Goal: Task Accomplishment & Management: Complete application form

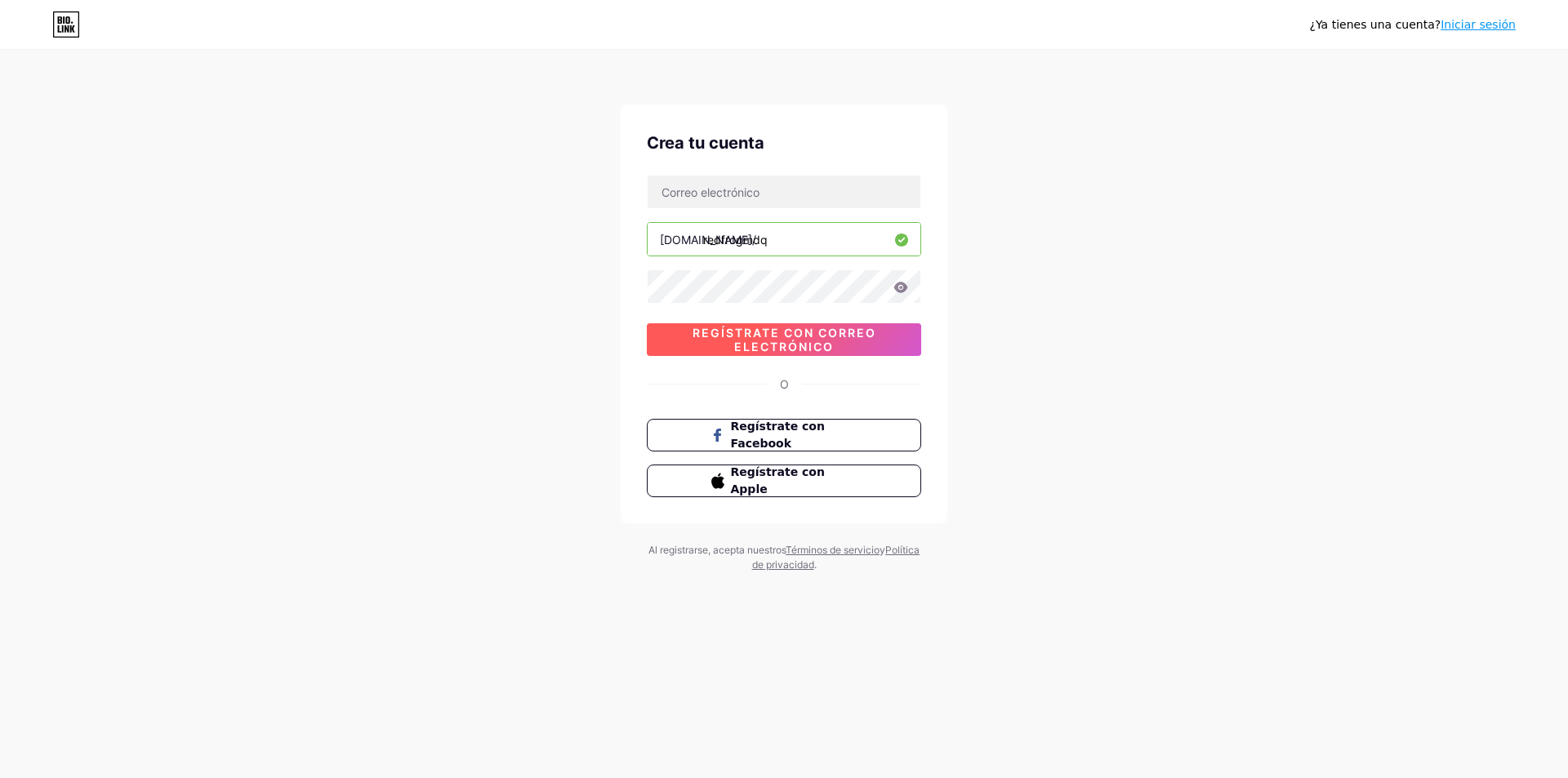
click at [871, 342] on span "Regístrate con correo electrónico" at bounding box center [784, 339] width 274 height 27
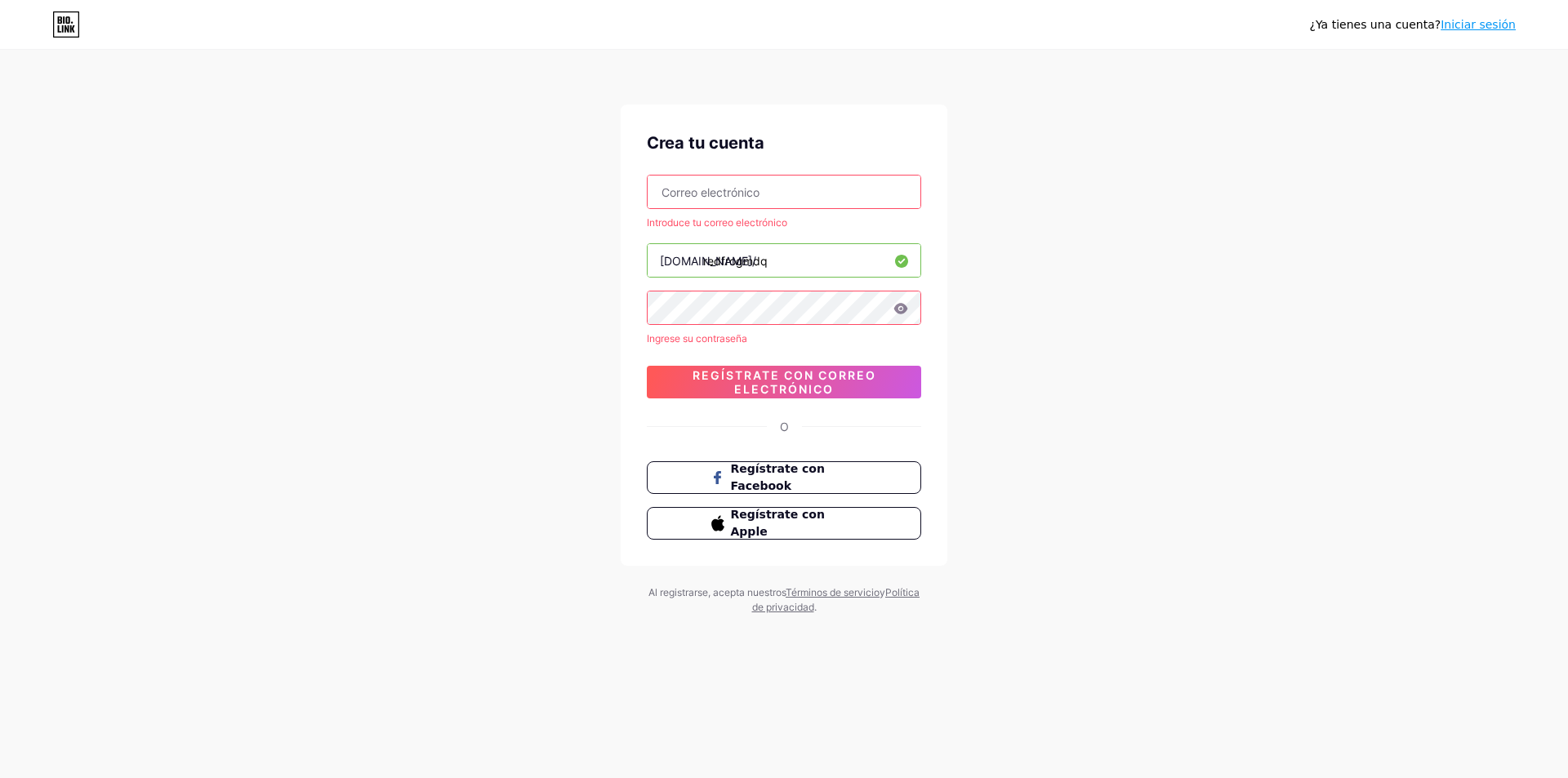
click at [772, 182] on input "text" at bounding box center [784, 191] width 273 height 33
type input "[EMAIL_ADDRESS][DOMAIN_NAME]"
click at [415, 312] on div "¿Ya tienes una cuenta? Iniciar sesión Crea tu cuenta [EMAIL_ADDRESS][DOMAIN_NAM…" at bounding box center [784, 333] width 1568 height 666
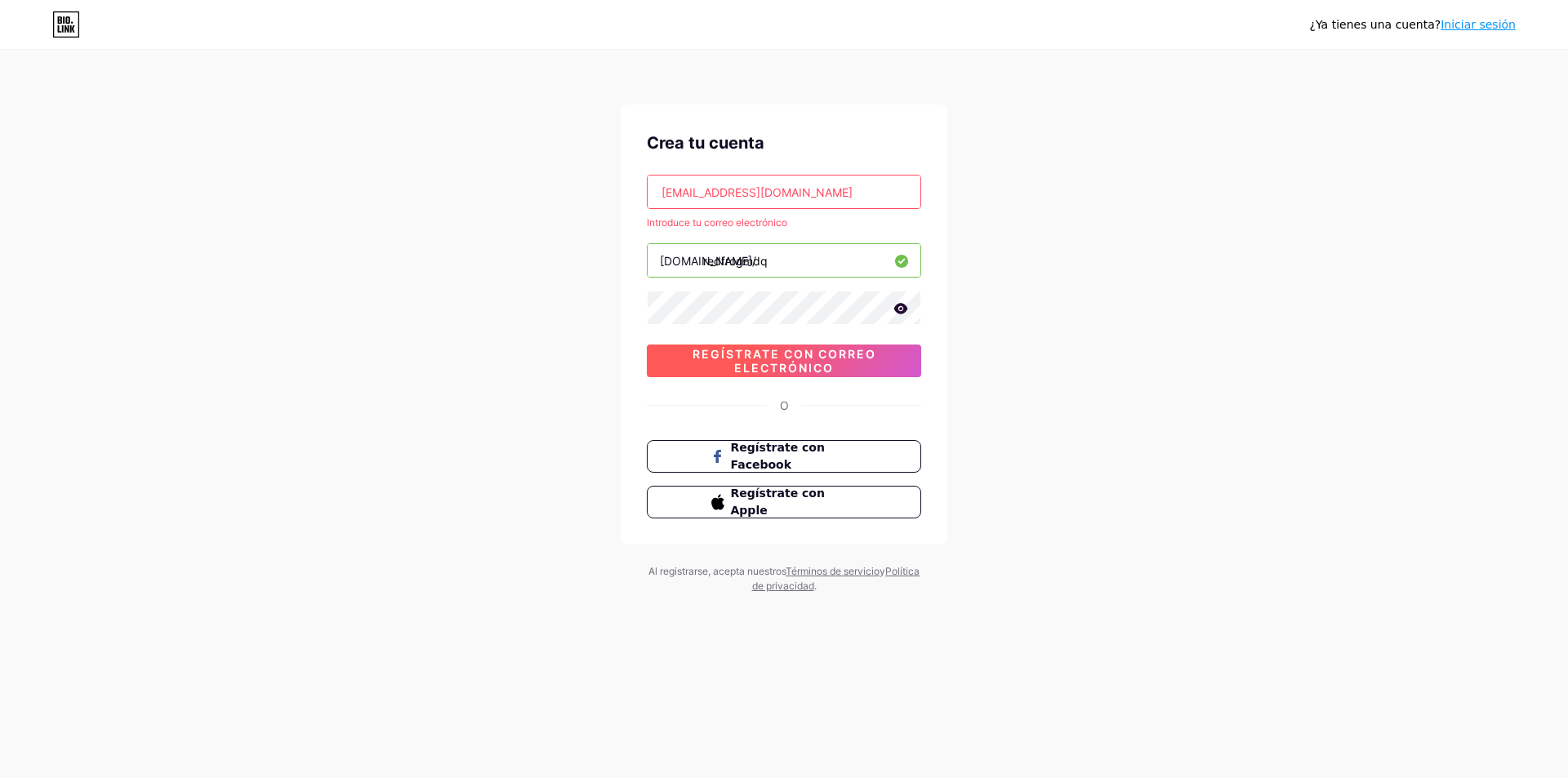
click at [873, 368] on span "Regístrate con correo electrónico" at bounding box center [784, 360] width 274 height 27
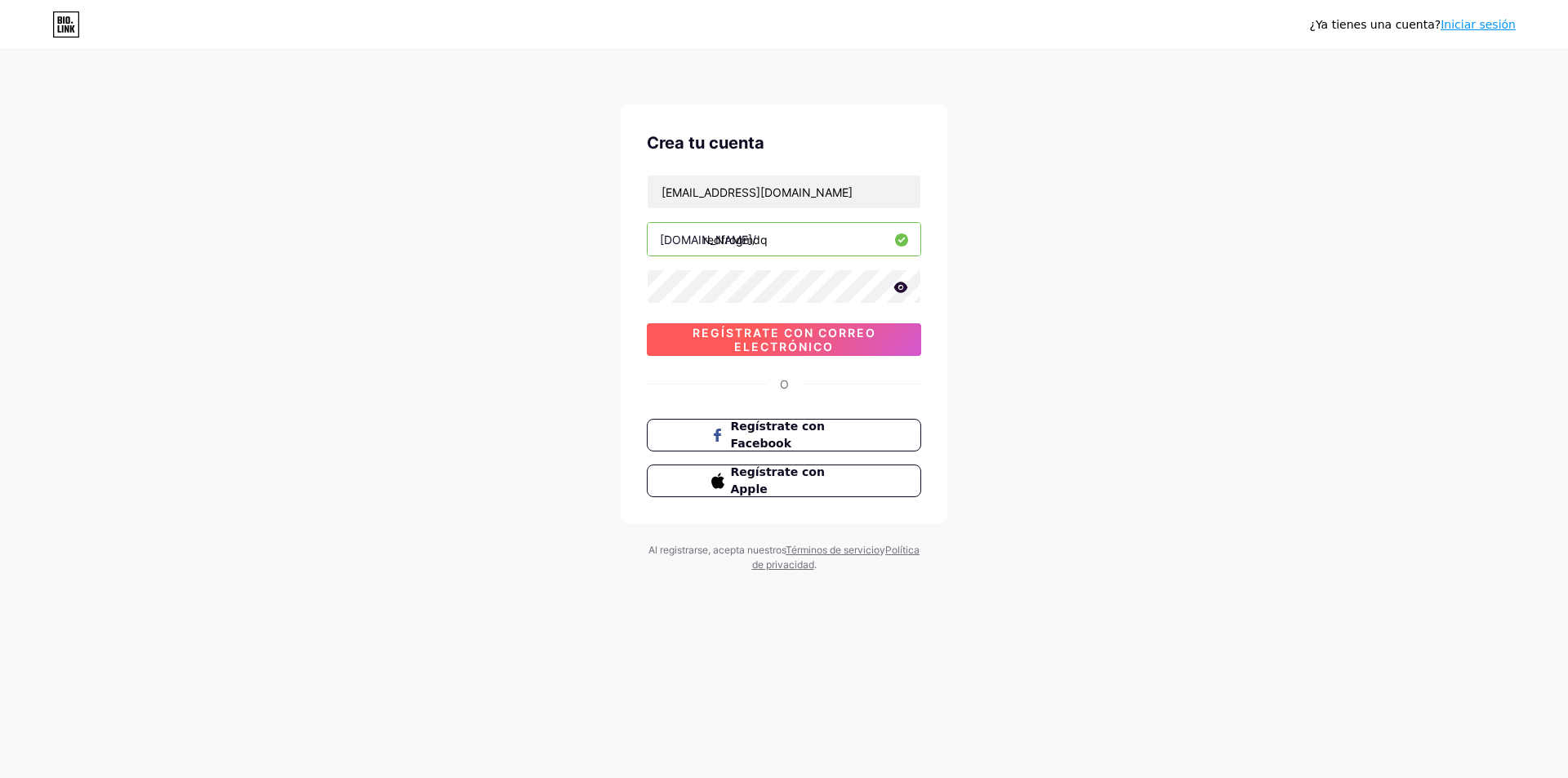
click at [884, 343] on span "Regístrate con correo electrónico" at bounding box center [784, 339] width 274 height 27
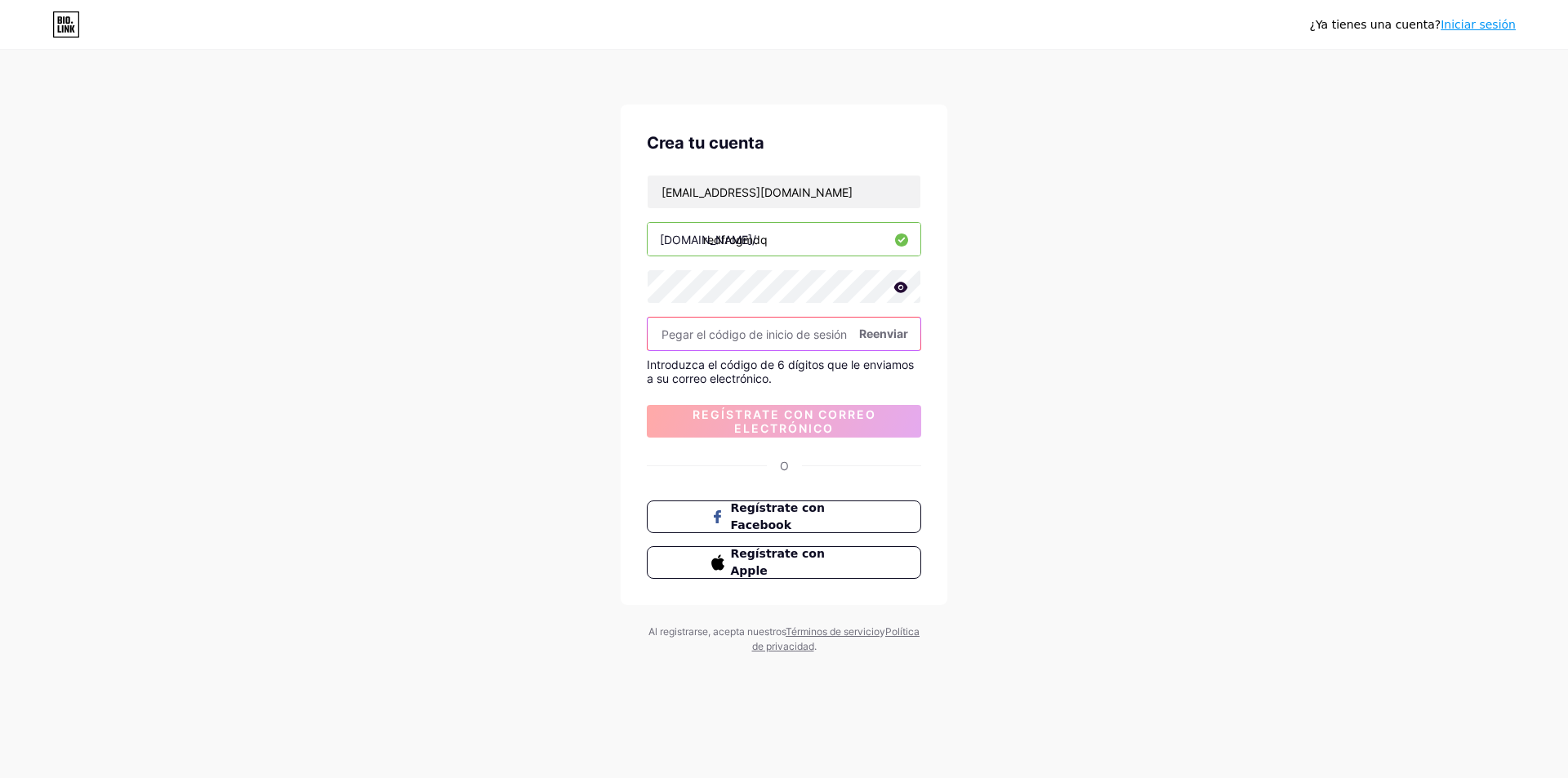
paste input "698395"
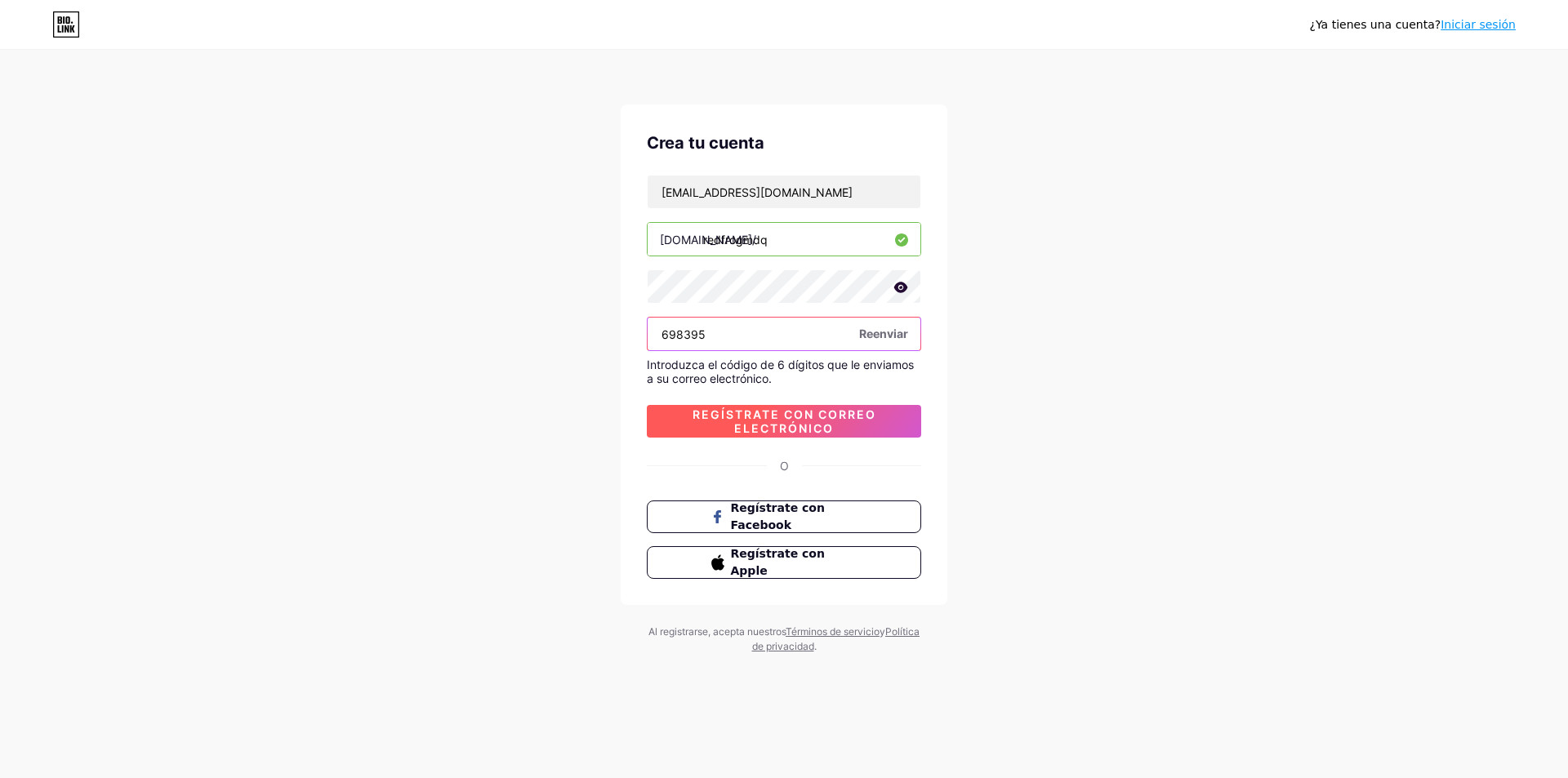
type input "698395"
click at [769, 432] on font "Regístrate con correo electrónico" at bounding box center [784, 420] width 184 height 27
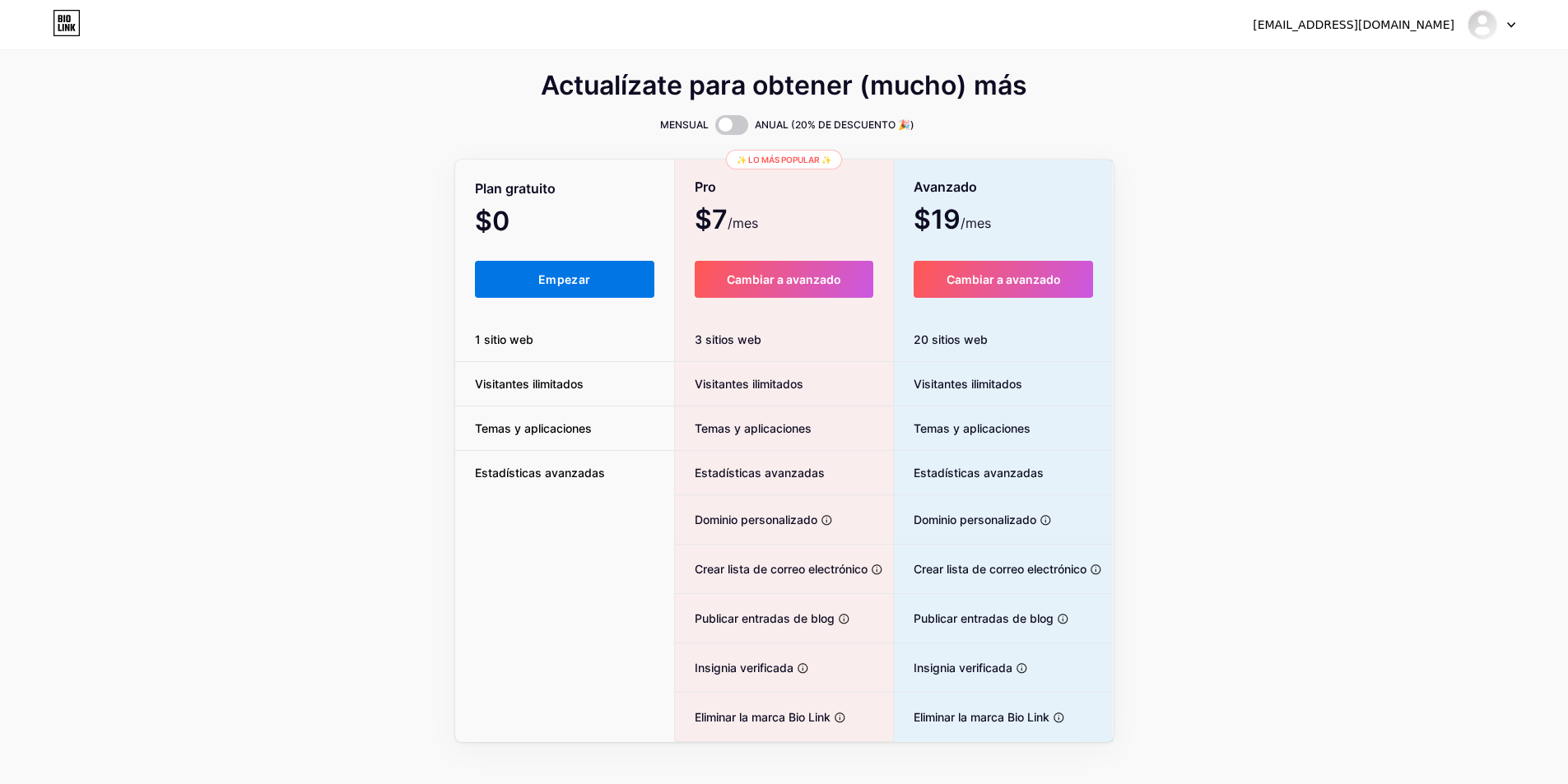
click at [563, 270] on button "Empezar" at bounding box center [565, 279] width 180 height 37
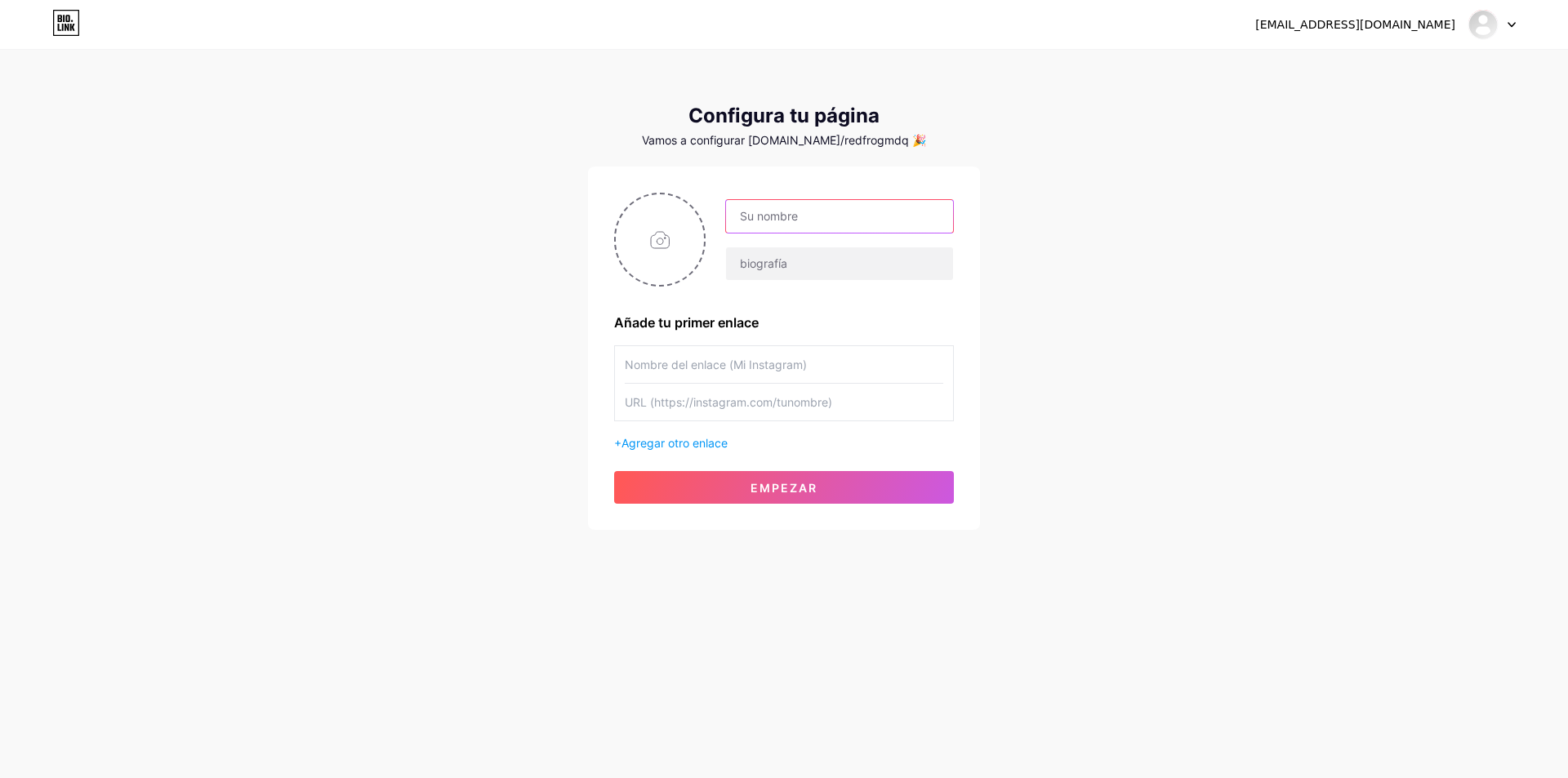
click at [750, 223] on input "text" at bounding box center [839, 216] width 227 height 33
type input "Red Frog"
click at [645, 251] on input "file" at bounding box center [660, 239] width 89 height 90
type input "C:\fakepath\_Red frog_Final_variantes-03 sd.jpg"
click at [662, 238] on img at bounding box center [660, 240] width 91 height 94
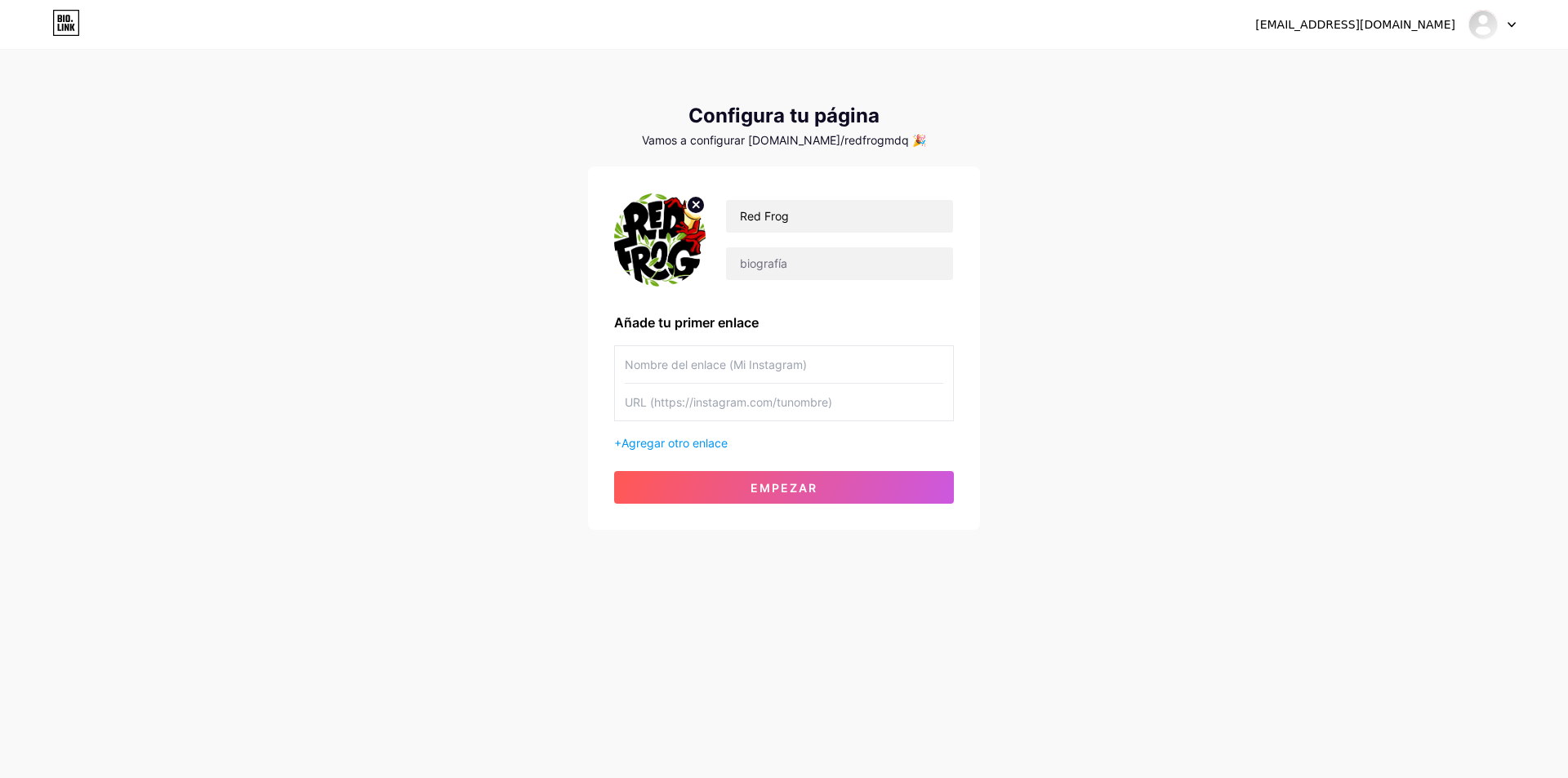
click at [662, 238] on img at bounding box center [660, 240] width 91 height 94
click at [702, 202] on circle at bounding box center [696, 204] width 18 height 18
click at [667, 226] on input "file" at bounding box center [660, 239] width 89 height 90
type input "C:\fakepath\logo red frog color con rana.png"
click at [673, 250] on img at bounding box center [660, 240] width 91 height 94
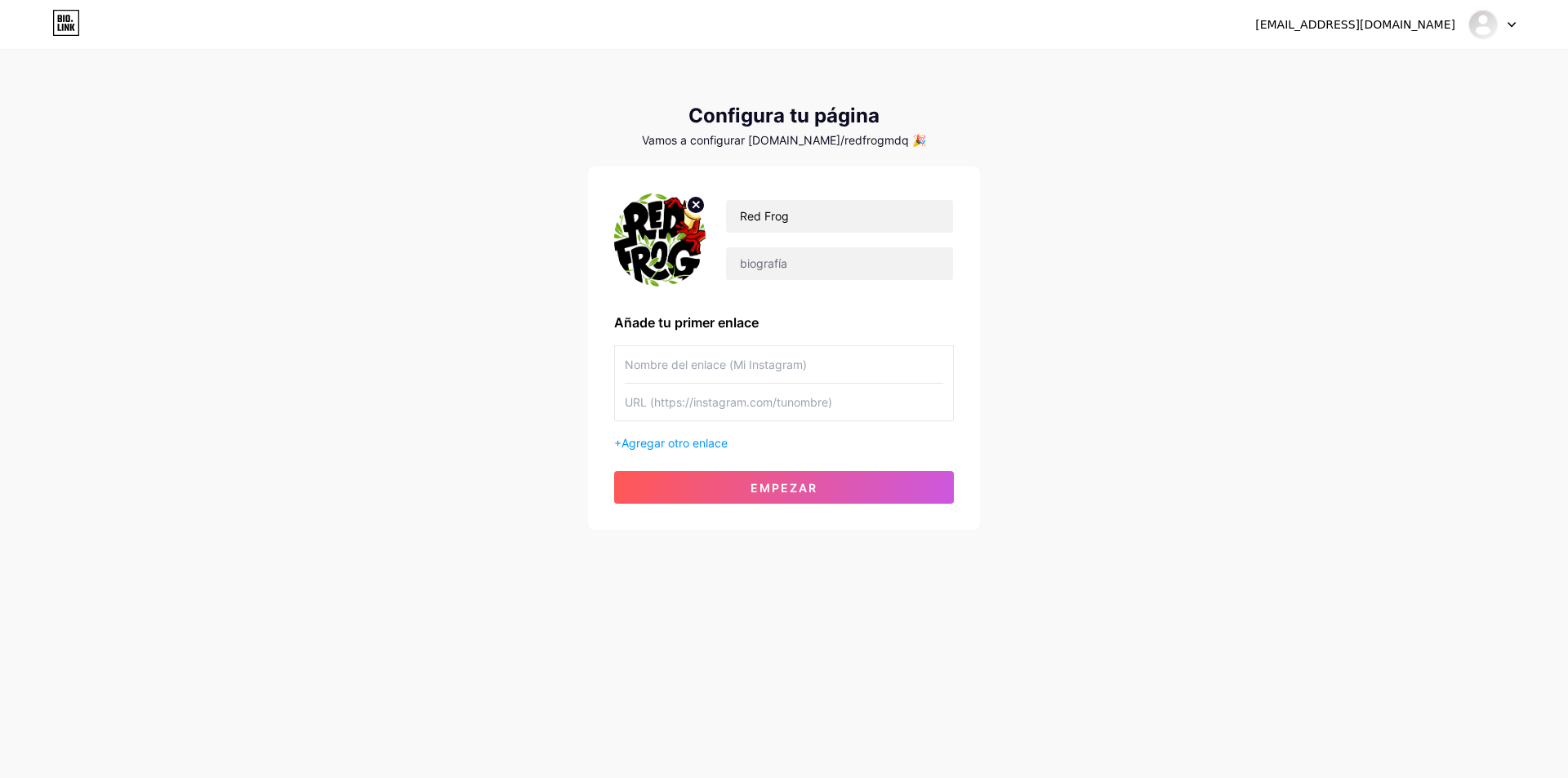
click at [695, 200] on circle at bounding box center [696, 204] width 18 height 18
click at [667, 248] on input "file" at bounding box center [660, 239] width 89 height 90
type input "C:\fakepath\_Red frog_Final_variantes-02.png"
click at [793, 365] on input "text" at bounding box center [784, 365] width 319 height 37
click at [668, 364] on input "Menu mediodia" at bounding box center [784, 365] width 319 height 37
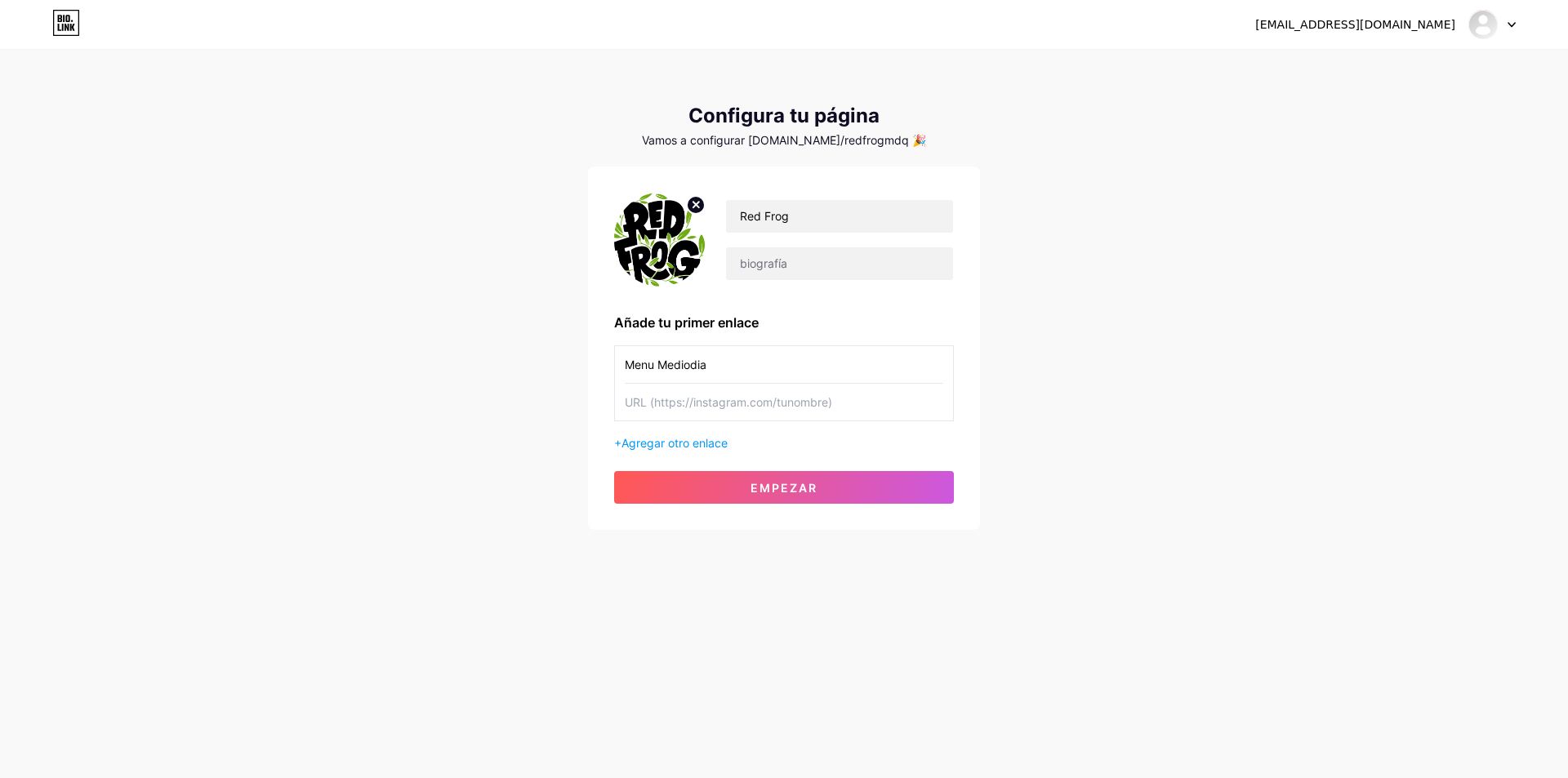
type input "Menu Mediodia"
click at [761, 394] on input "text" at bounding box center [784, 402] width 319 height 37
paste input "[URL][DOMAIN_NAME]"
type input "[URL][DOMAIN_NAME]"
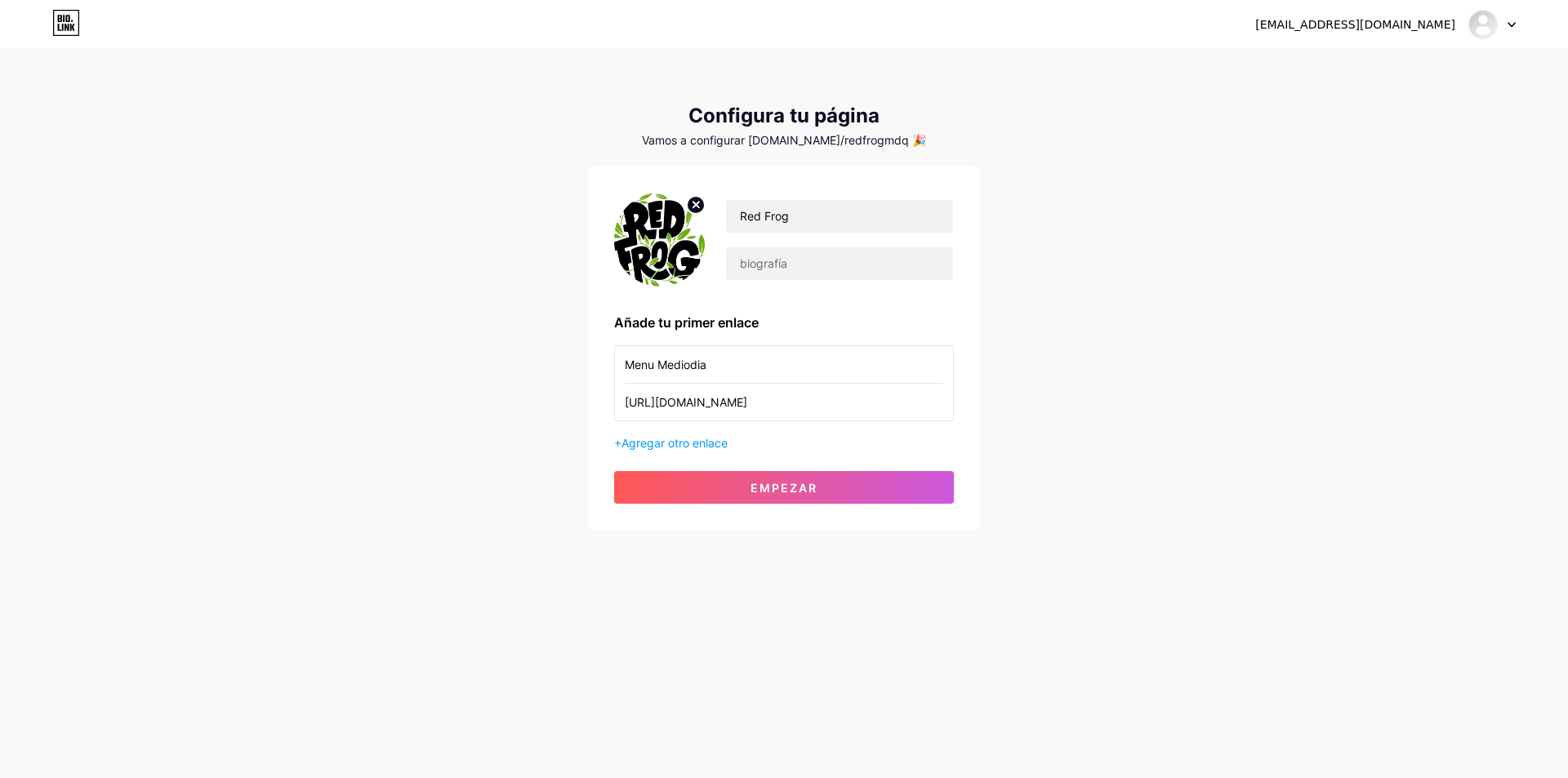
click at [710, 450] on div "+ Agregar otro enlace" at bounding box center [784, 443] width 340 height 17
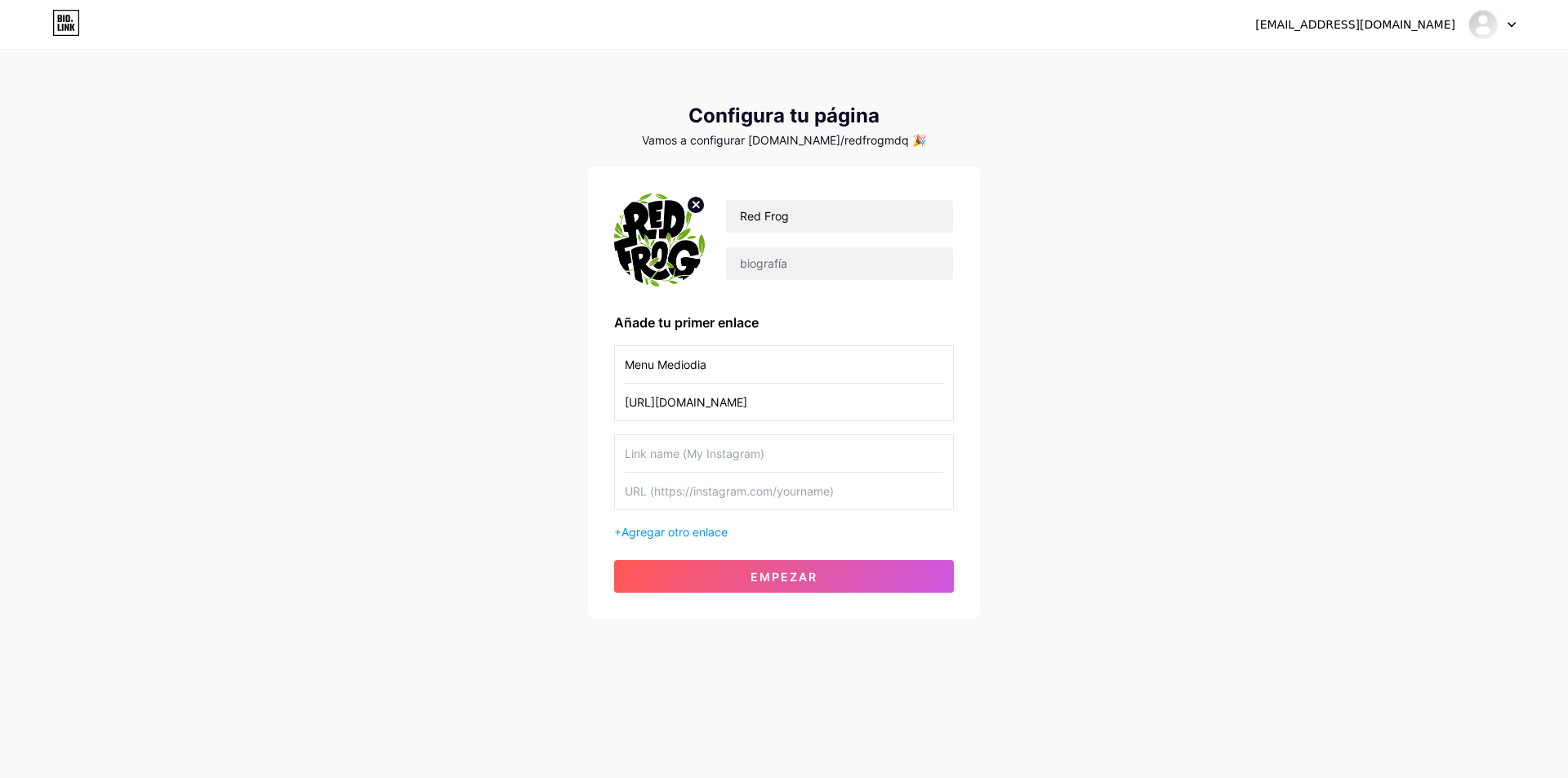
click at [801, 502] on input "text" at bounding box center [784, 491] width 319 height 37
paste input "[URL][DOMAIN_NAME][DOMAIN_NAME]"
type input "[URL][DOMAIN_NAME][DOMAIN_NAME]"
click at [786, 440] on input "text" at bounding box center [784, 454] width 319 height 37
type input "Instagram"
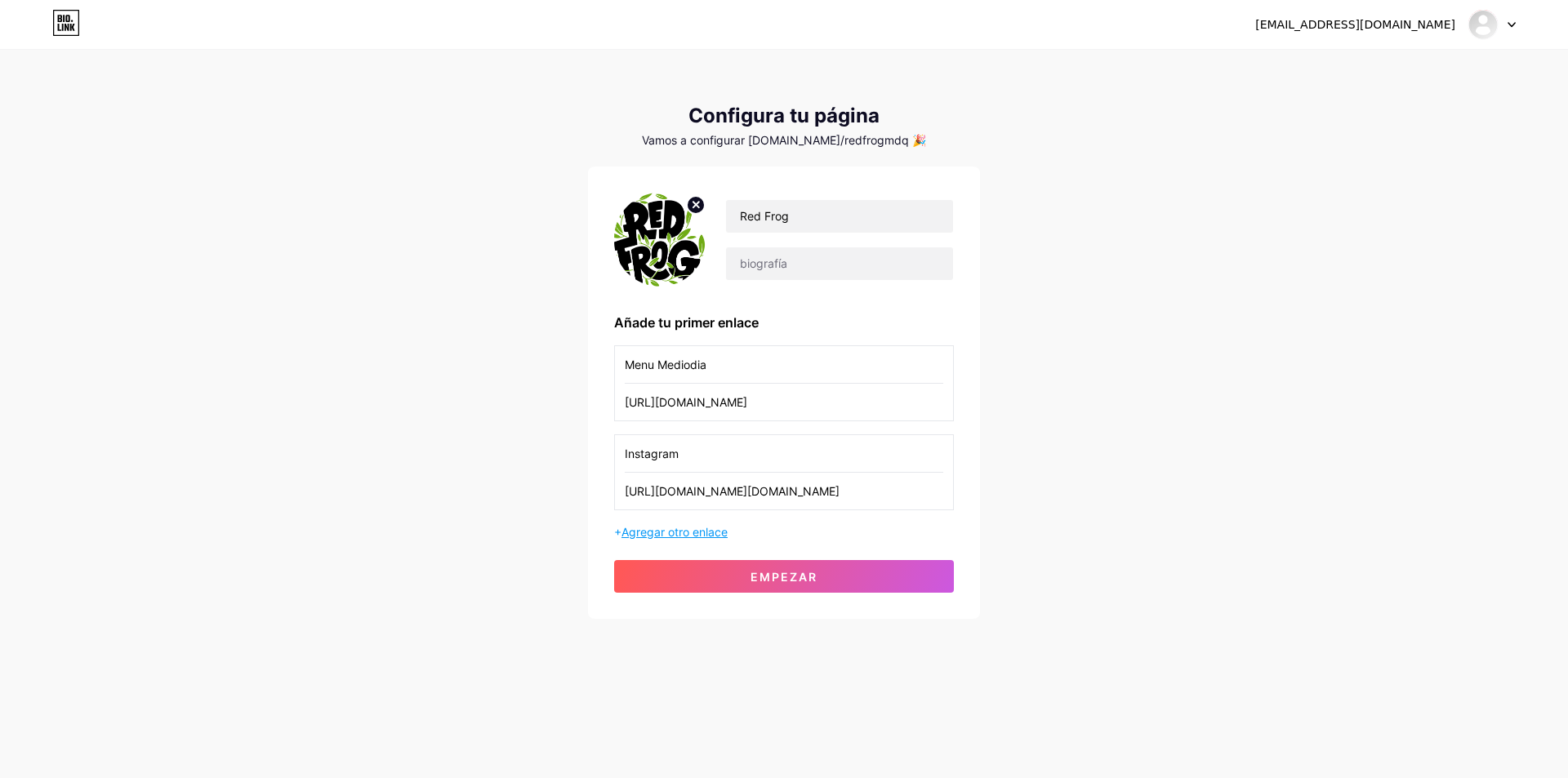
click at [702, 538] on font "Agregar otro enlace" at bounding box center [675, 532] width 106 height 14
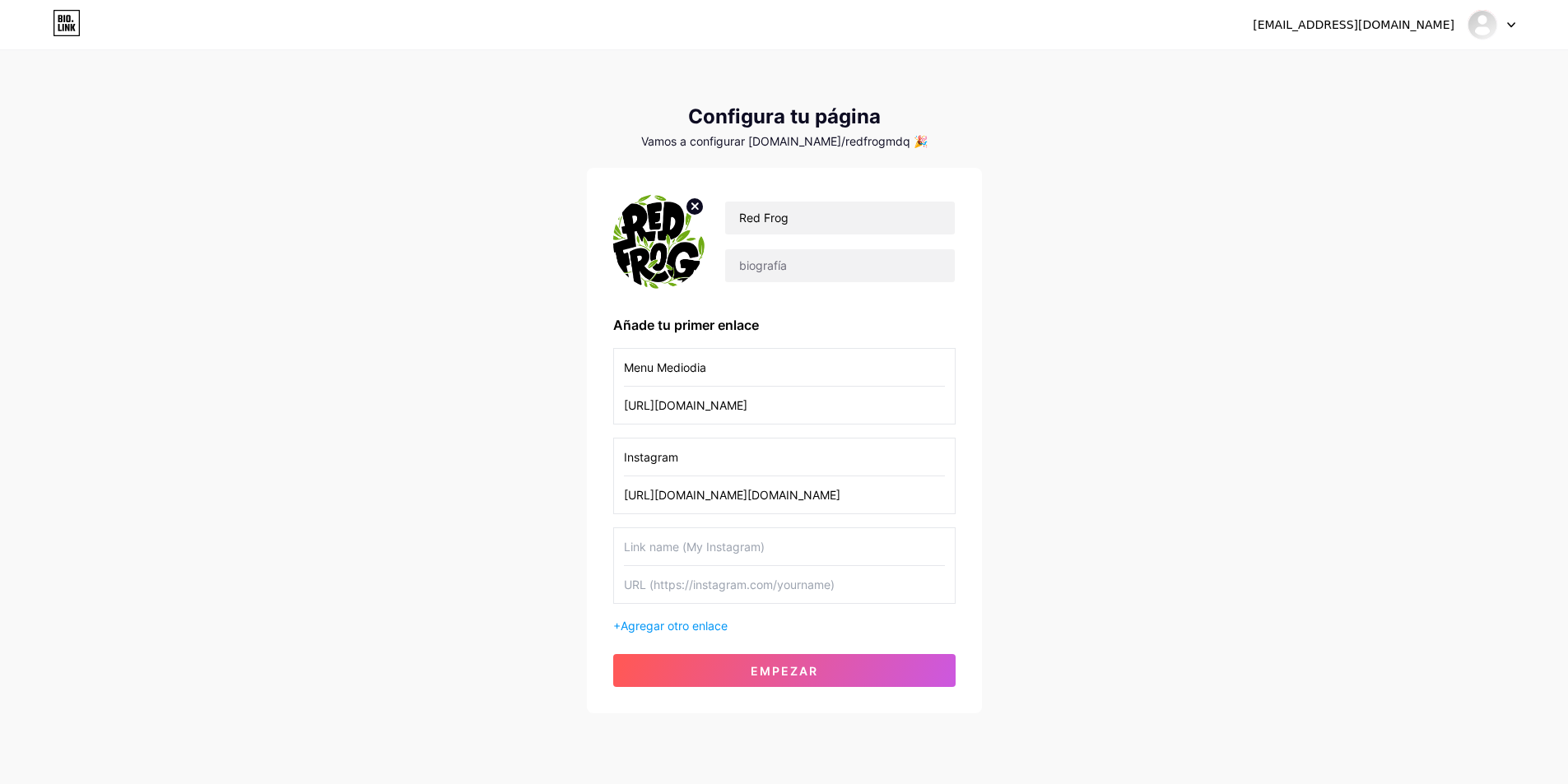
click at [739, 551] on input "text" at bounding box center [784, 547] width 321 height 37
type input "Menu completo"
click at [768, 596] on input "text" at bounding box center [784, 585] width 321 height 37
type input "a"
paste input "[URL][DOMAIN_NAME]"
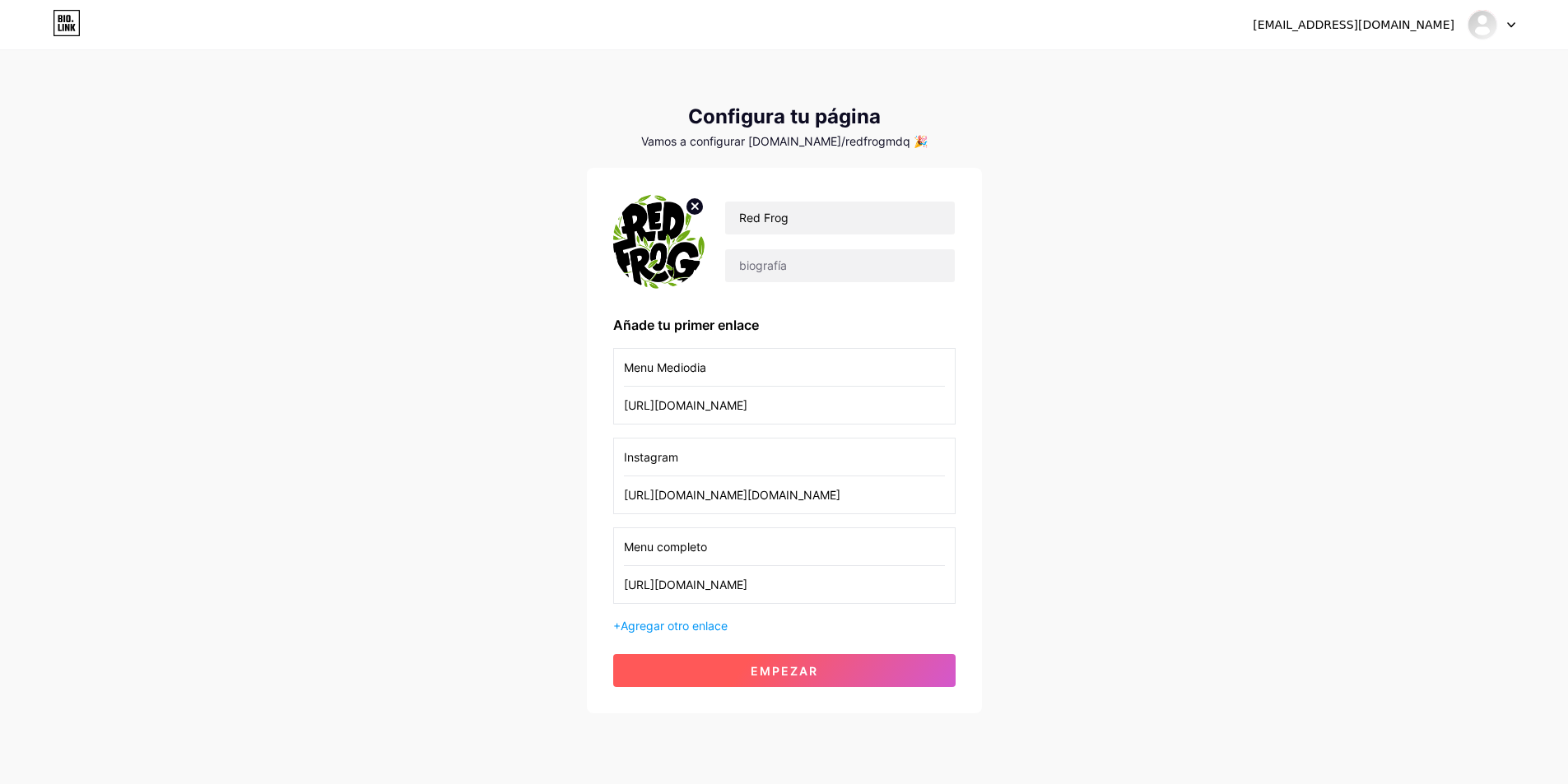
type input "[URL][DOMAIN_NAME]"
click at [874, 666] on button "Empezar" at bounding box center [784, 670] width 343 height 33
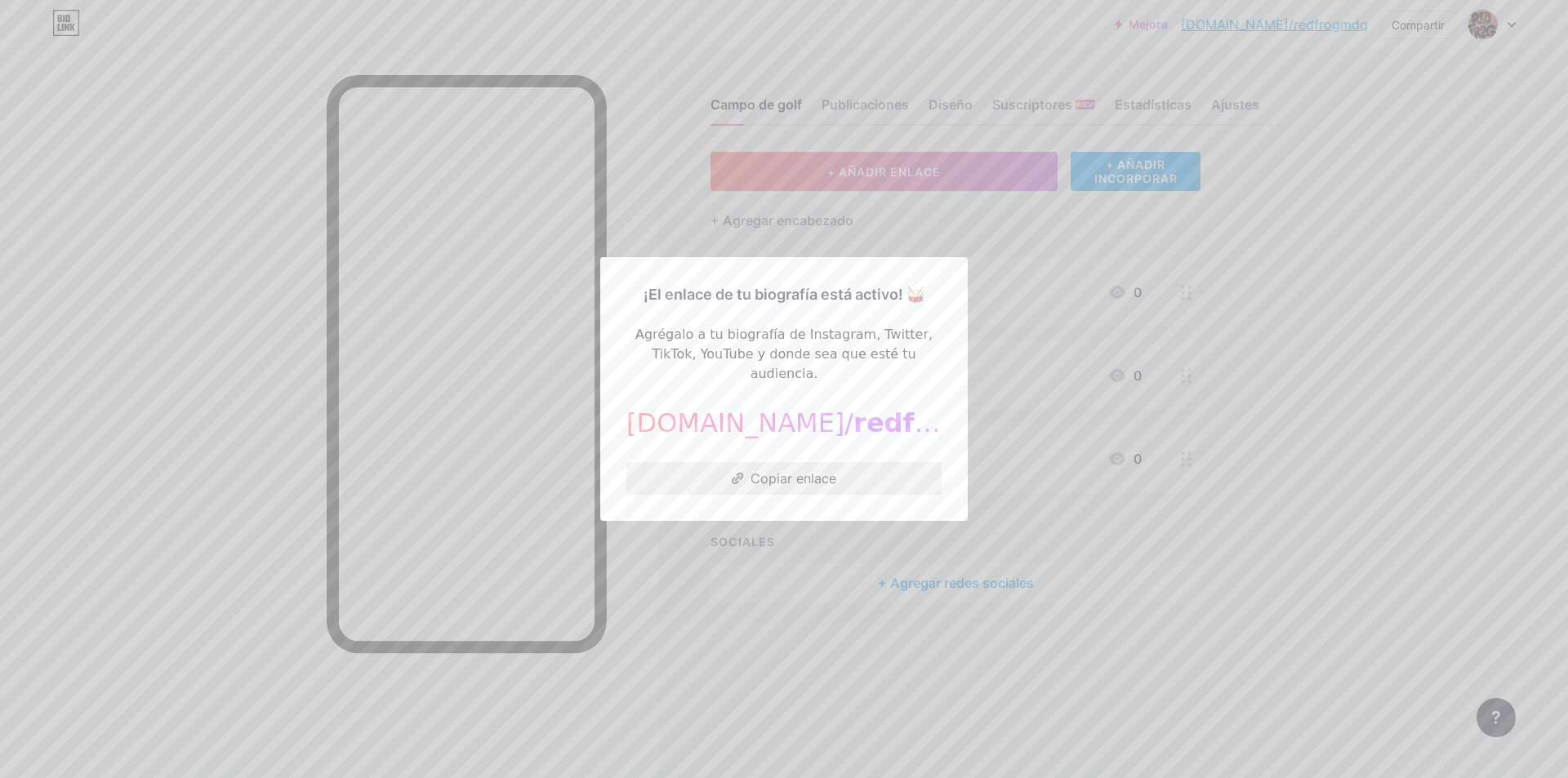
click at [811, 471] on font "Copiar enlace" at bounding box center [793, 478] width 86 height 16
click at [815, 470] on font "Copiar enlace" at bounding box center [793, 478] width 86 height 16
click at [783, 686] on div at bounding box center [784, 389] width 1568 height 778
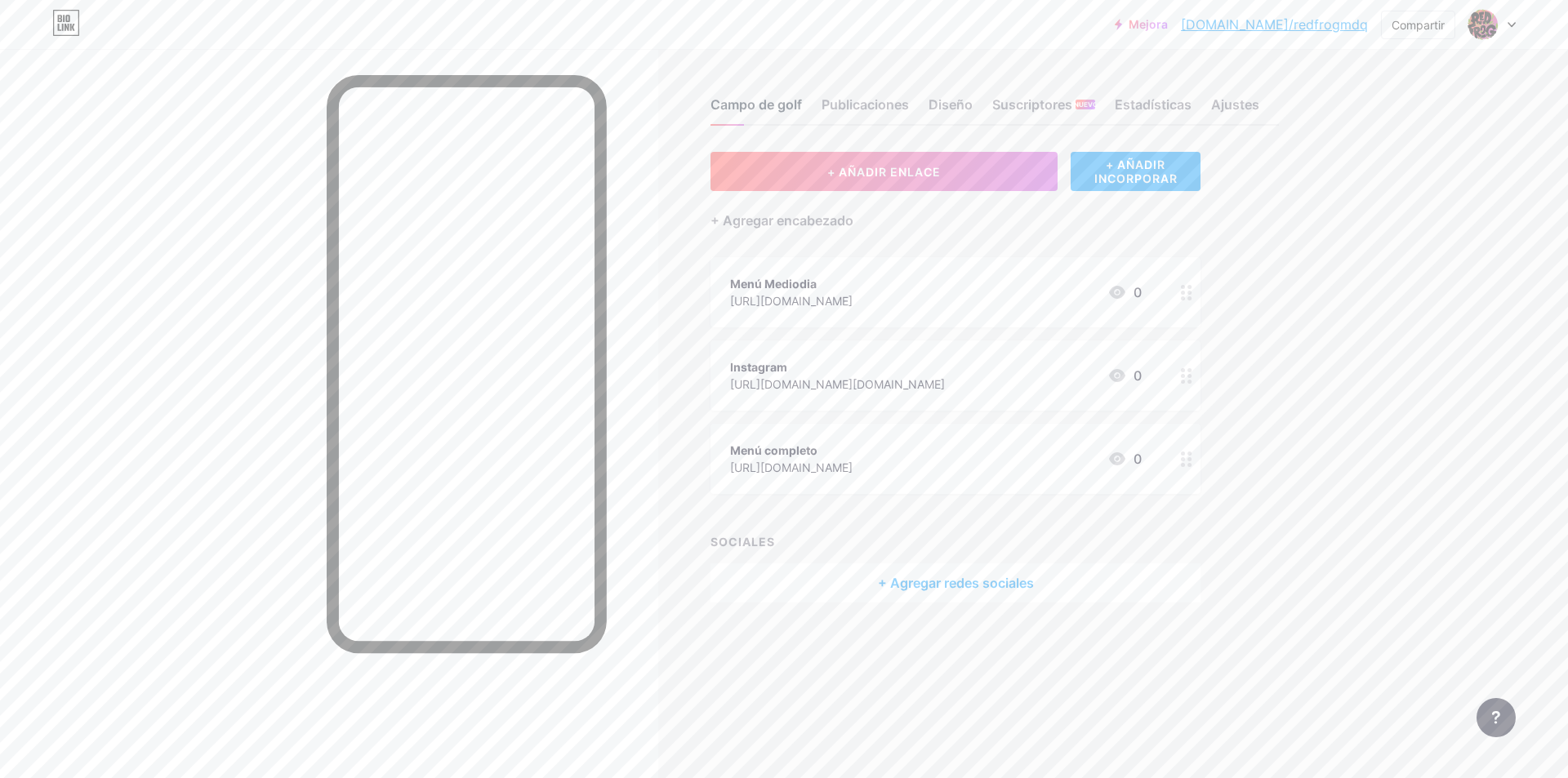
click at [799, 109] on font "Campo de golf" at bounding box center [755, 104] width 91 height 16
click at [749, 222] on font "+ Agregar encabezado" at bounding box center [781, 220] width 143 height 16
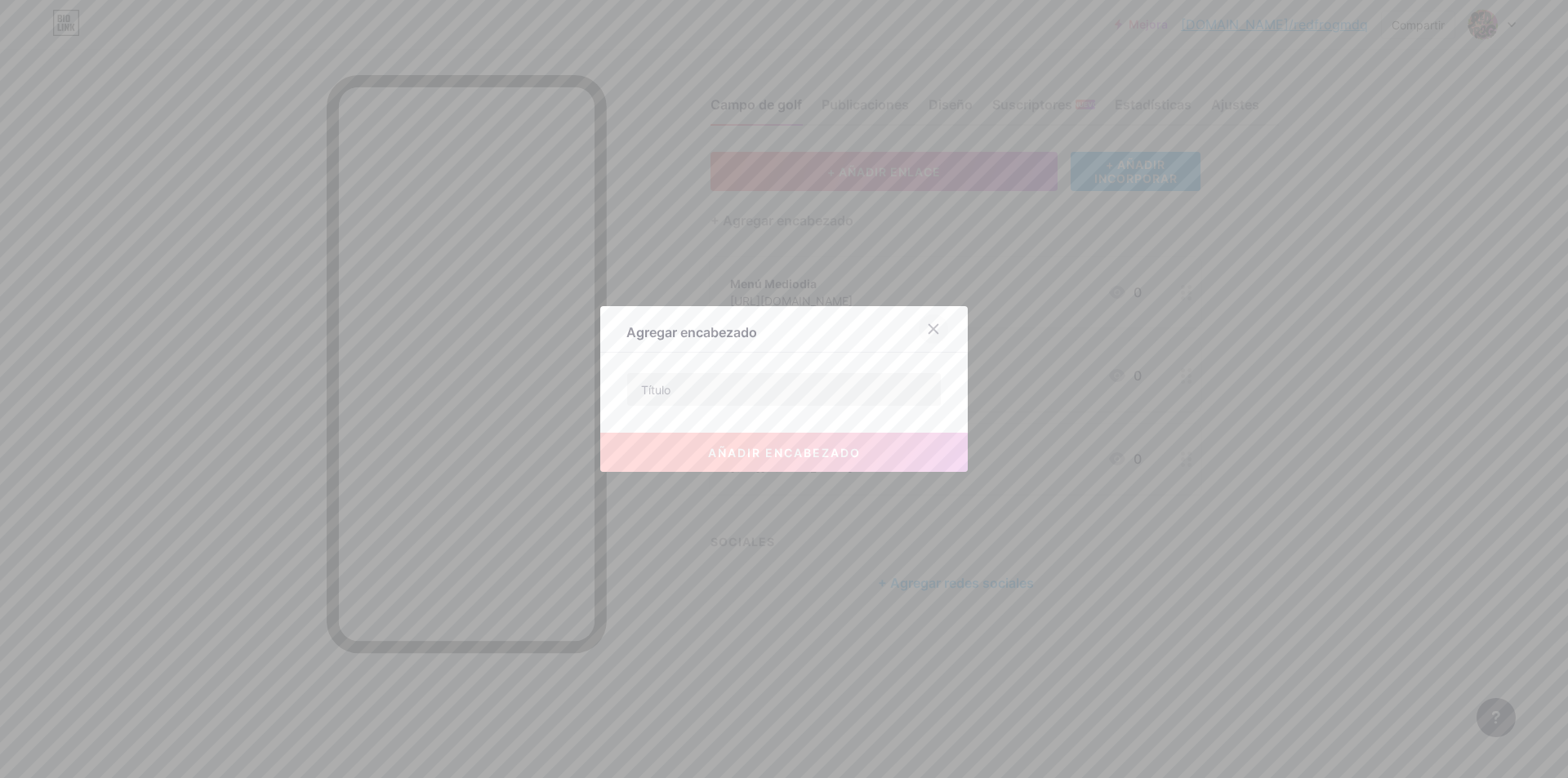
click at [927, 335] on icon at bounding box center [933, 328] width 13 height 13
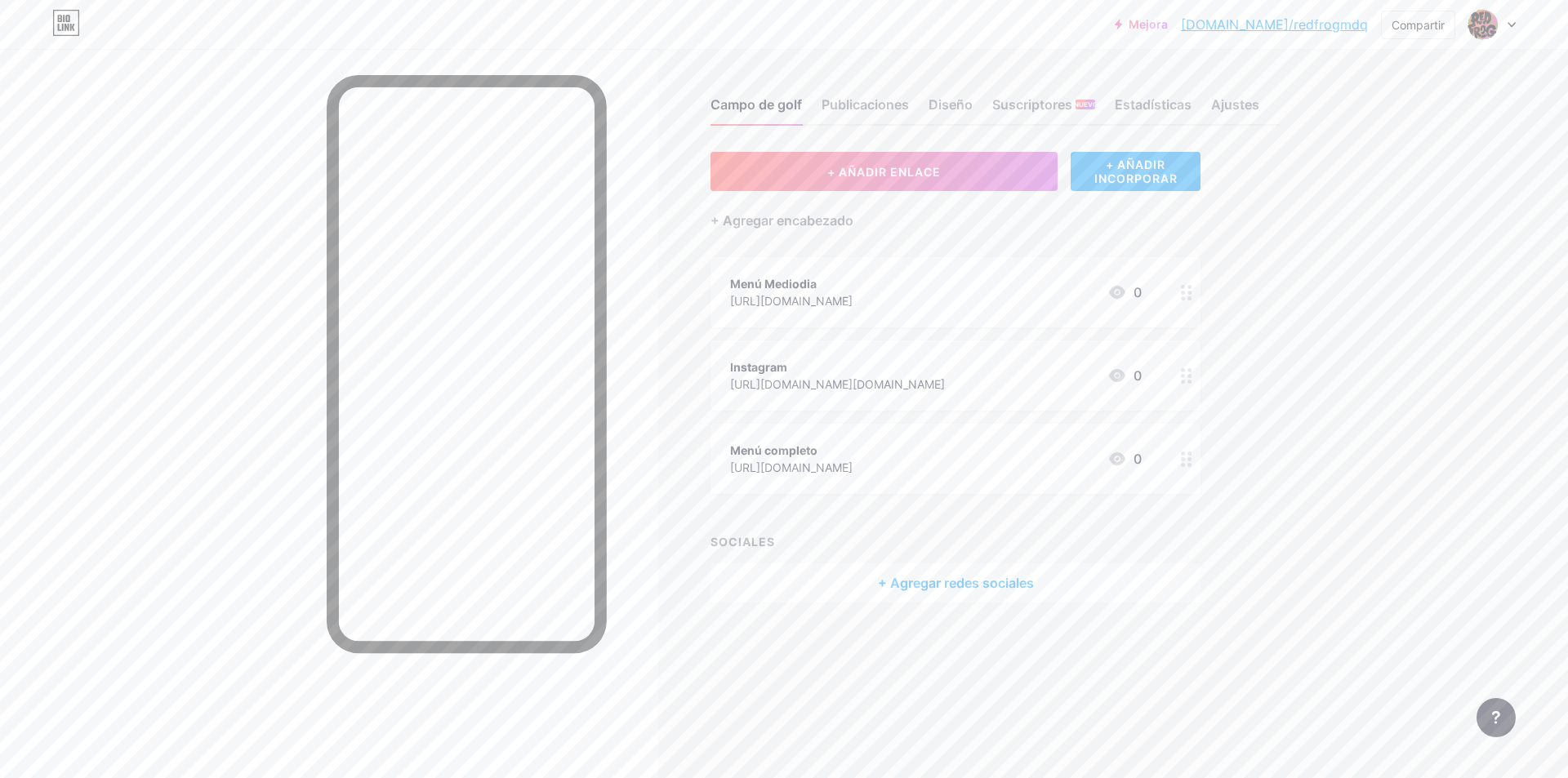
click at [1006, 582] on font "+ Agregar redes sociales" at bounding box center [955, 582] width 156 height 16
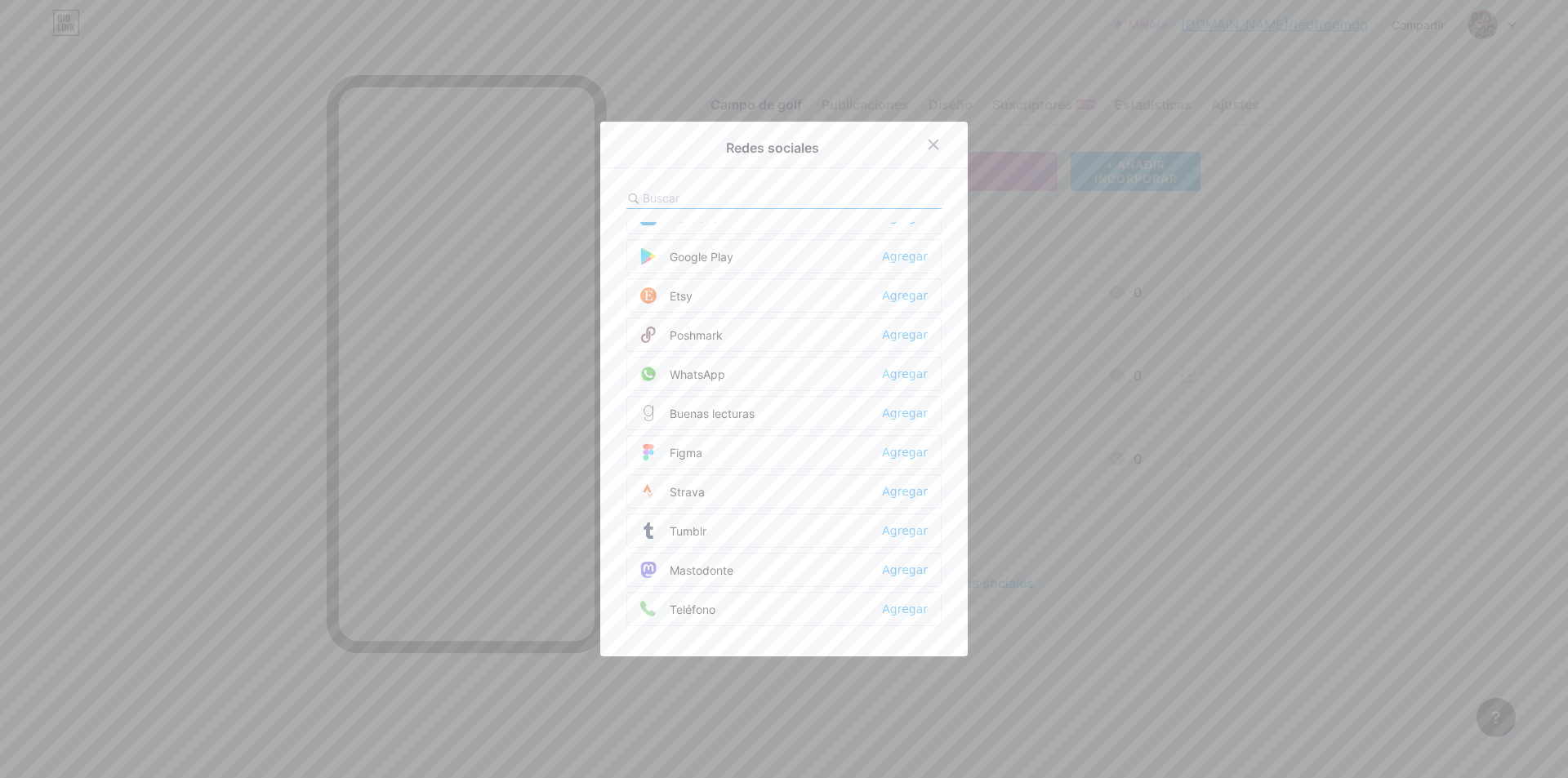
scroll to position [1228, 0]
click at [749, 181] on div "Redes sociales Correo electrónico Agregar Facebook Agregar [GEOGRAPHIC_DATA] Ag…" at bounding box center [784, 389] width 367 height 535
click at [763, 195] on input "text" at bounding box center [733, 197] width 181 height 17
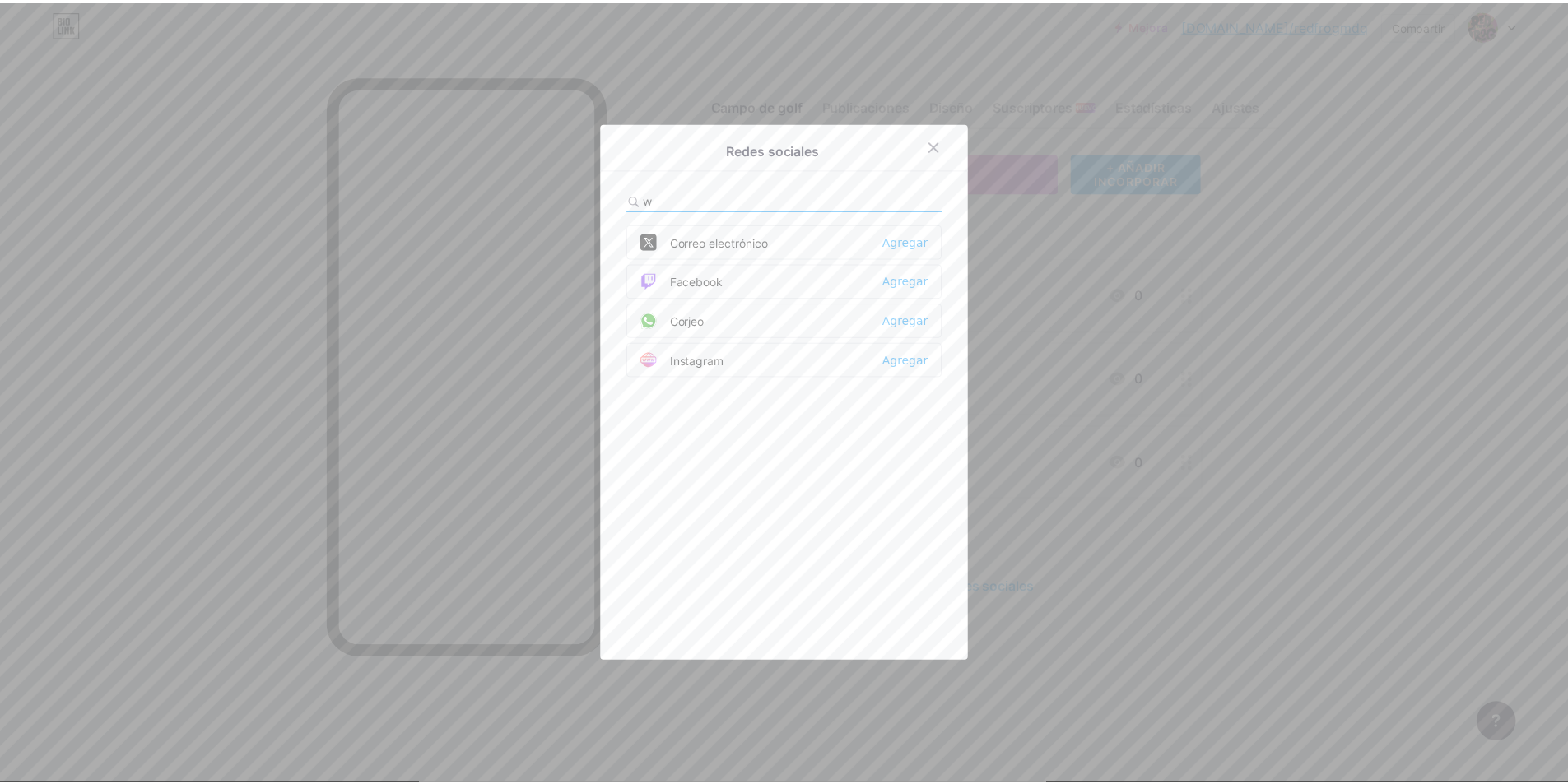
scroll to position [0, 0]
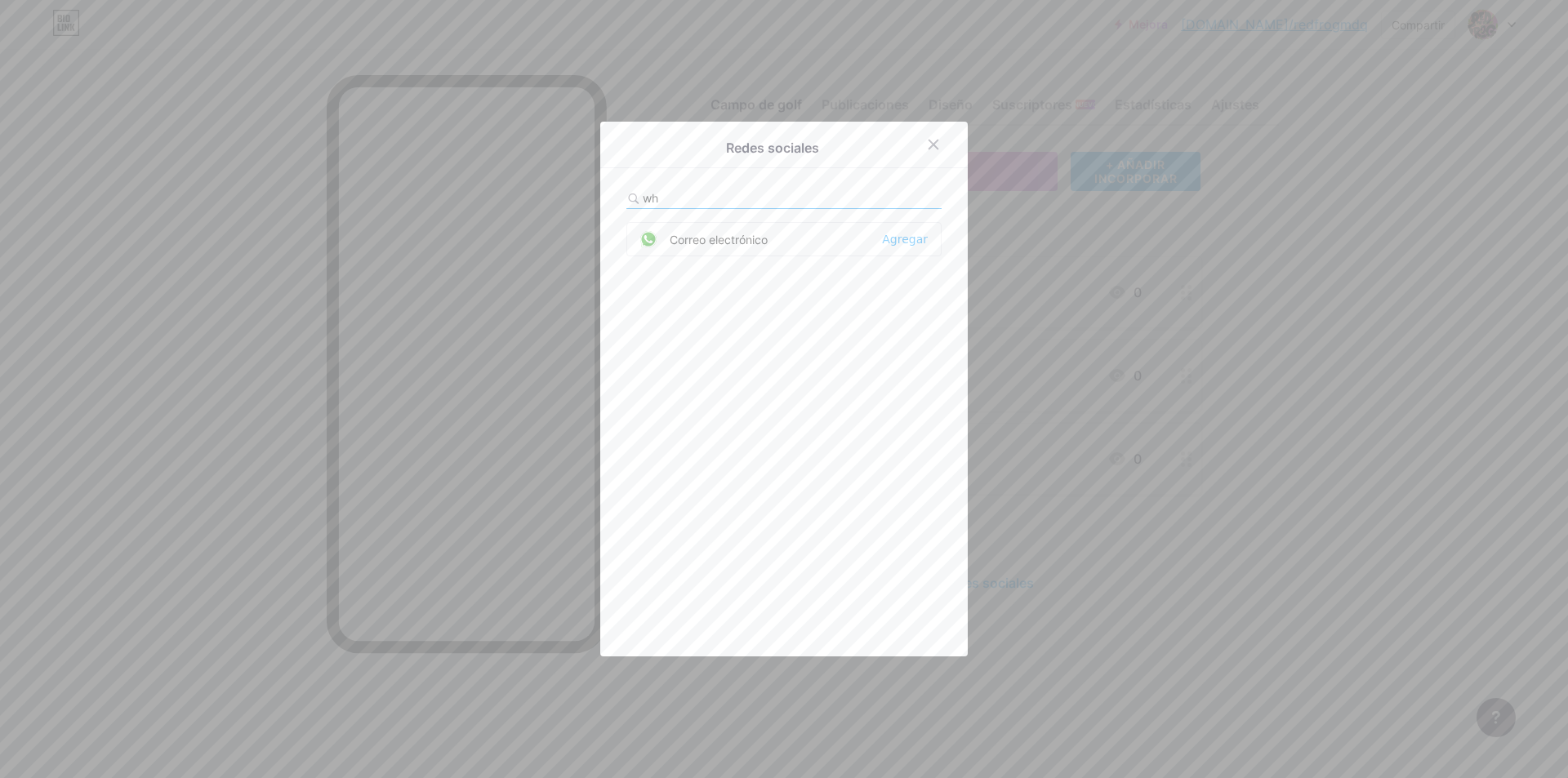
type input "wh"
click at [757, 243] on font "Correo electrónico" at bounding box center [718, 240] width 98 height 14
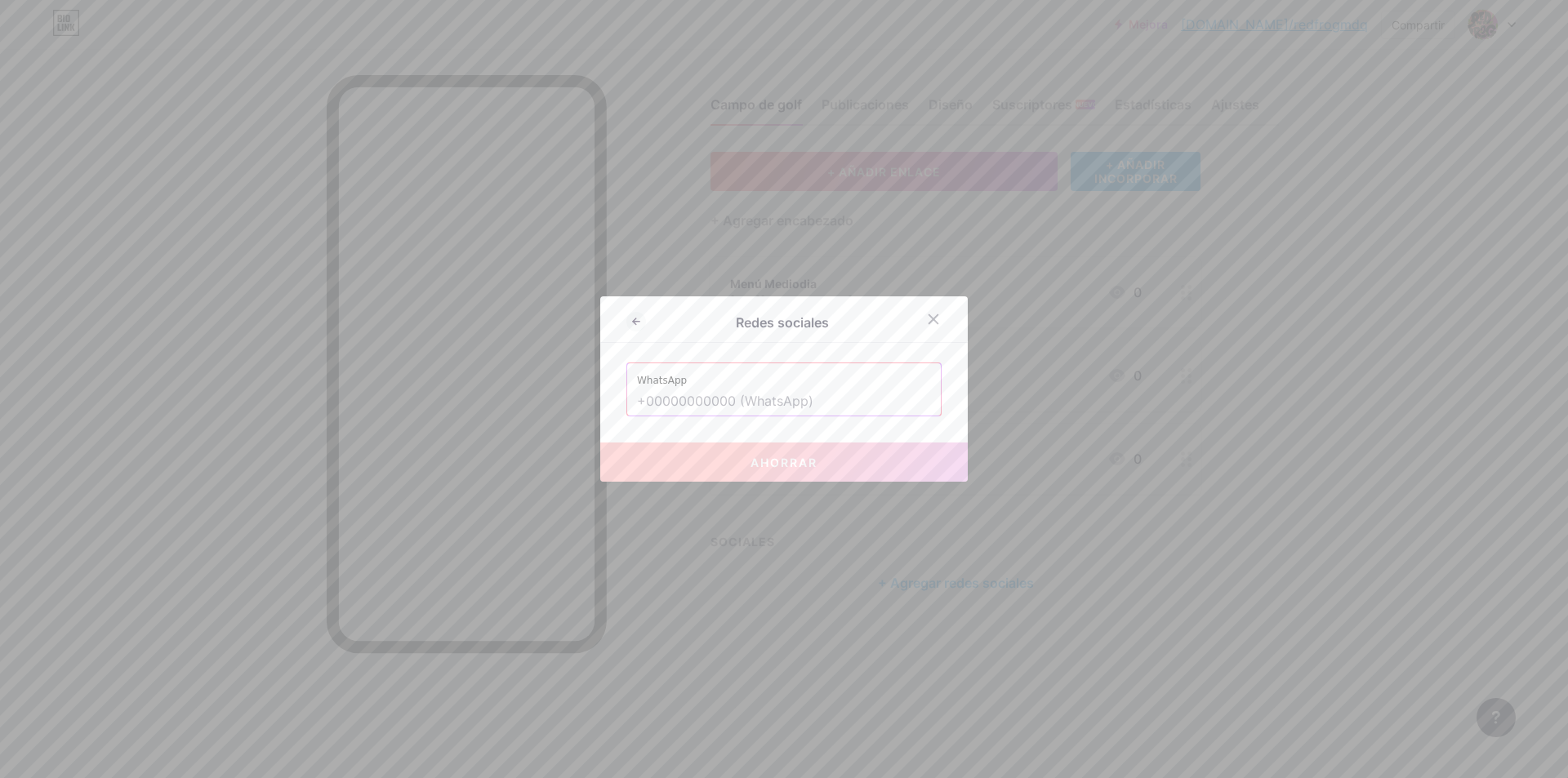
click at [744, 402] on input "text" at bounding box center [784, 401] width 294 height 27
click at [769, 449] on button "Ahorrar" at bounding box center [784, 462] width 367 height 39
type input "[URL][DOMAIN_NAME][PHONE_NUMBER]"
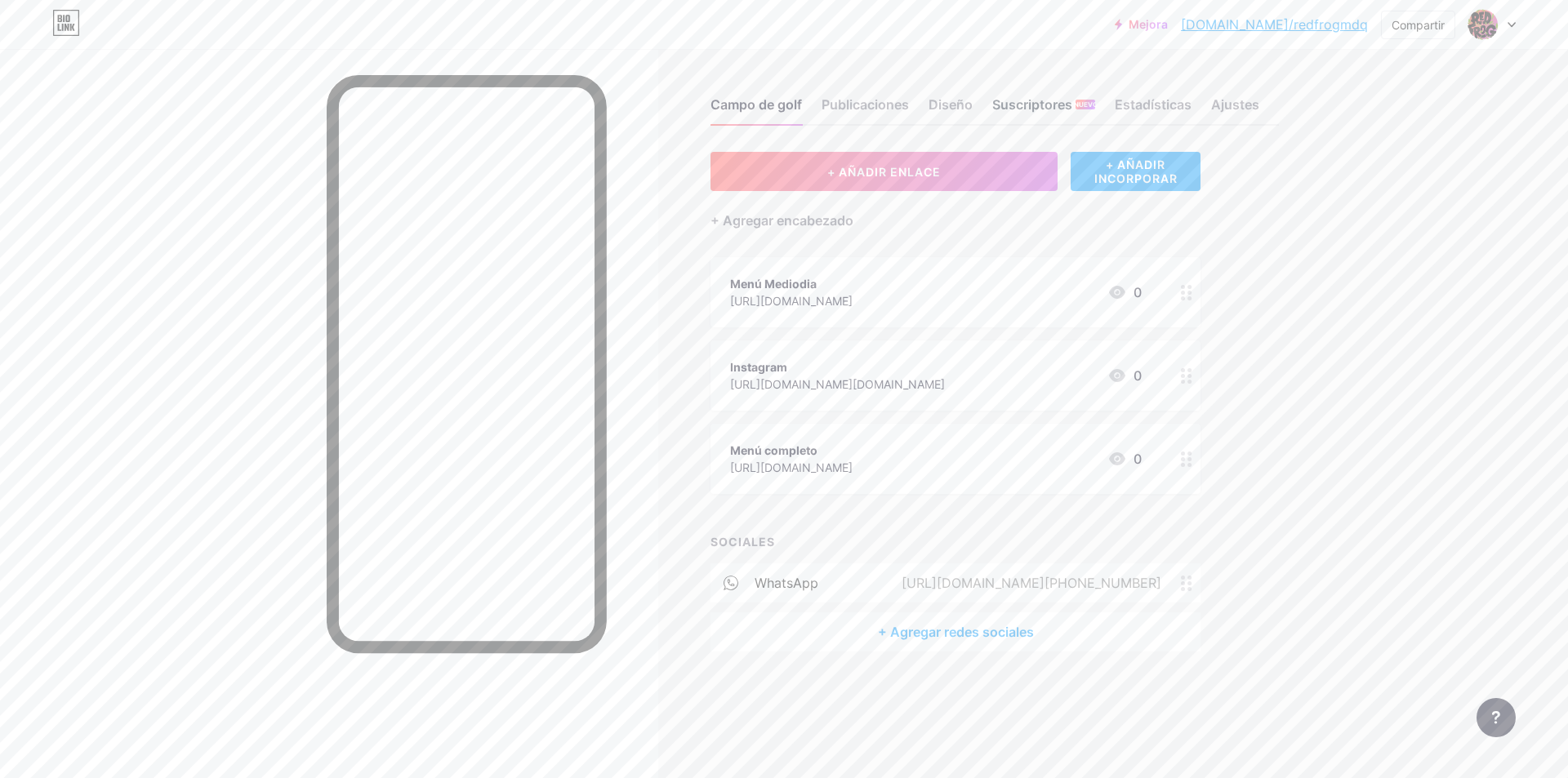
click at [1066, 118] on div "Suscriptores NUEVO" at bounding box center [1044, 109] width 103 height 29
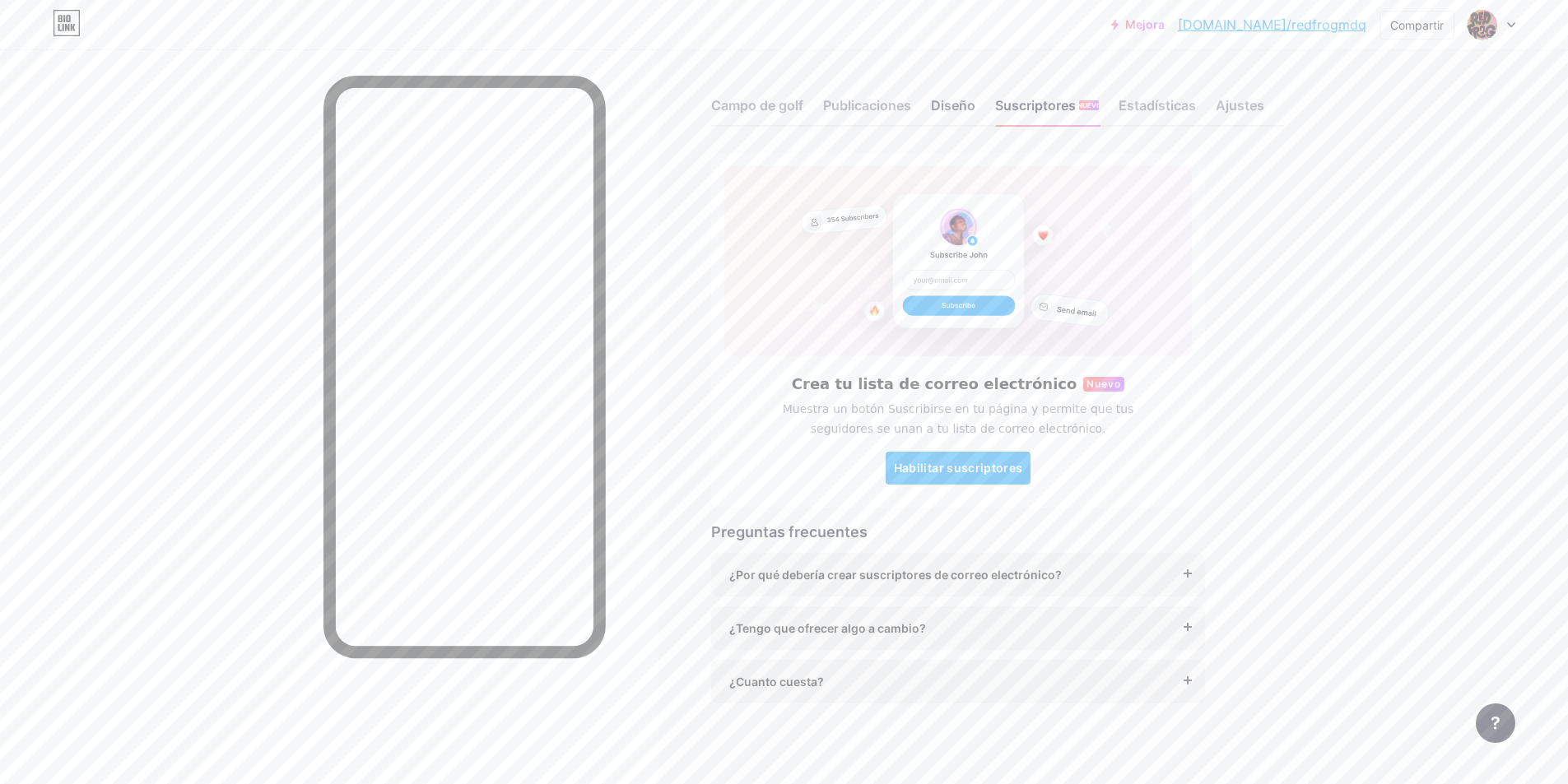
click at [967, 119] on div "Diseño" at bounding box center [953, 110] width 45 height 29
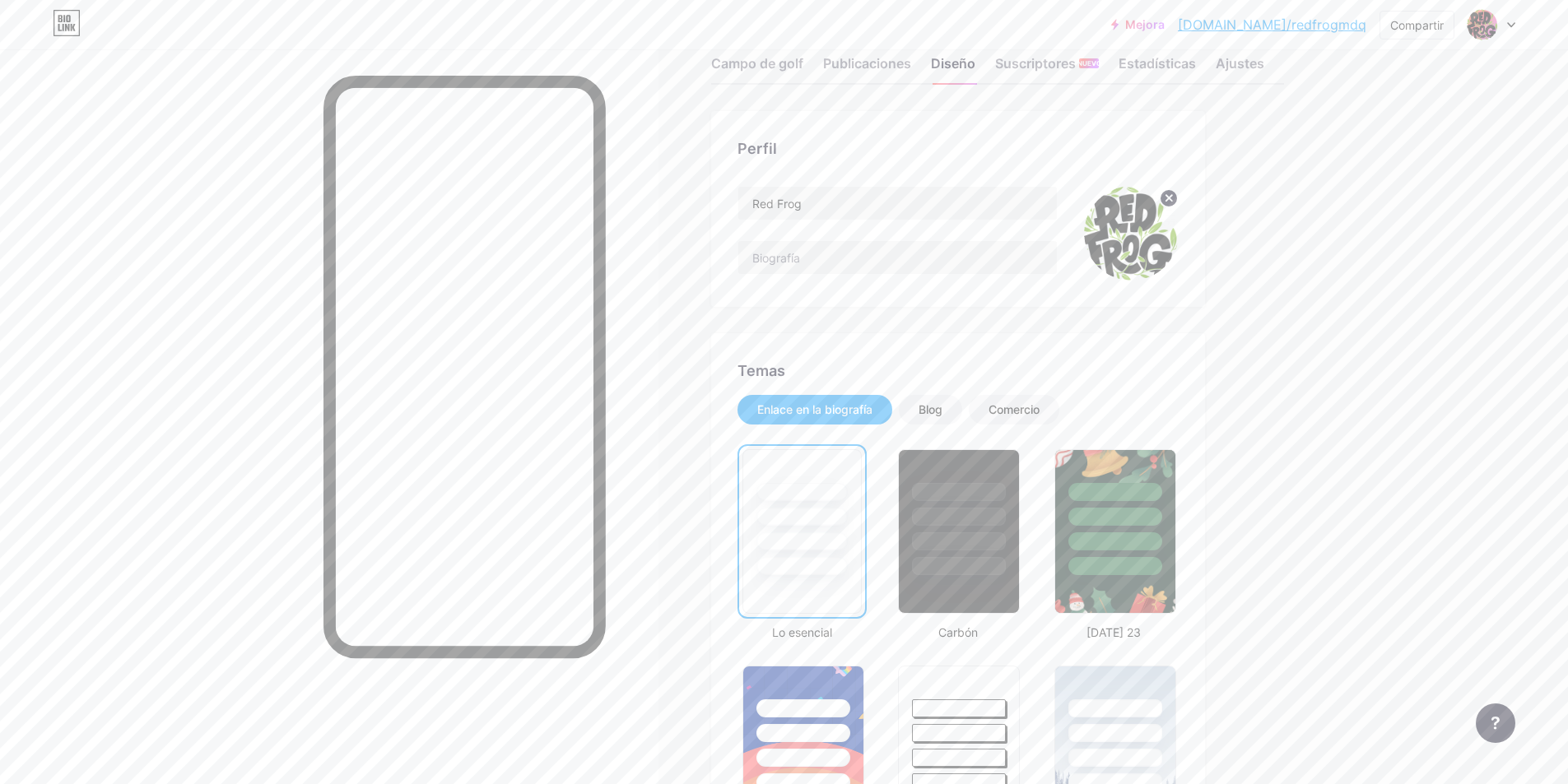
scroll to position [82, 0]
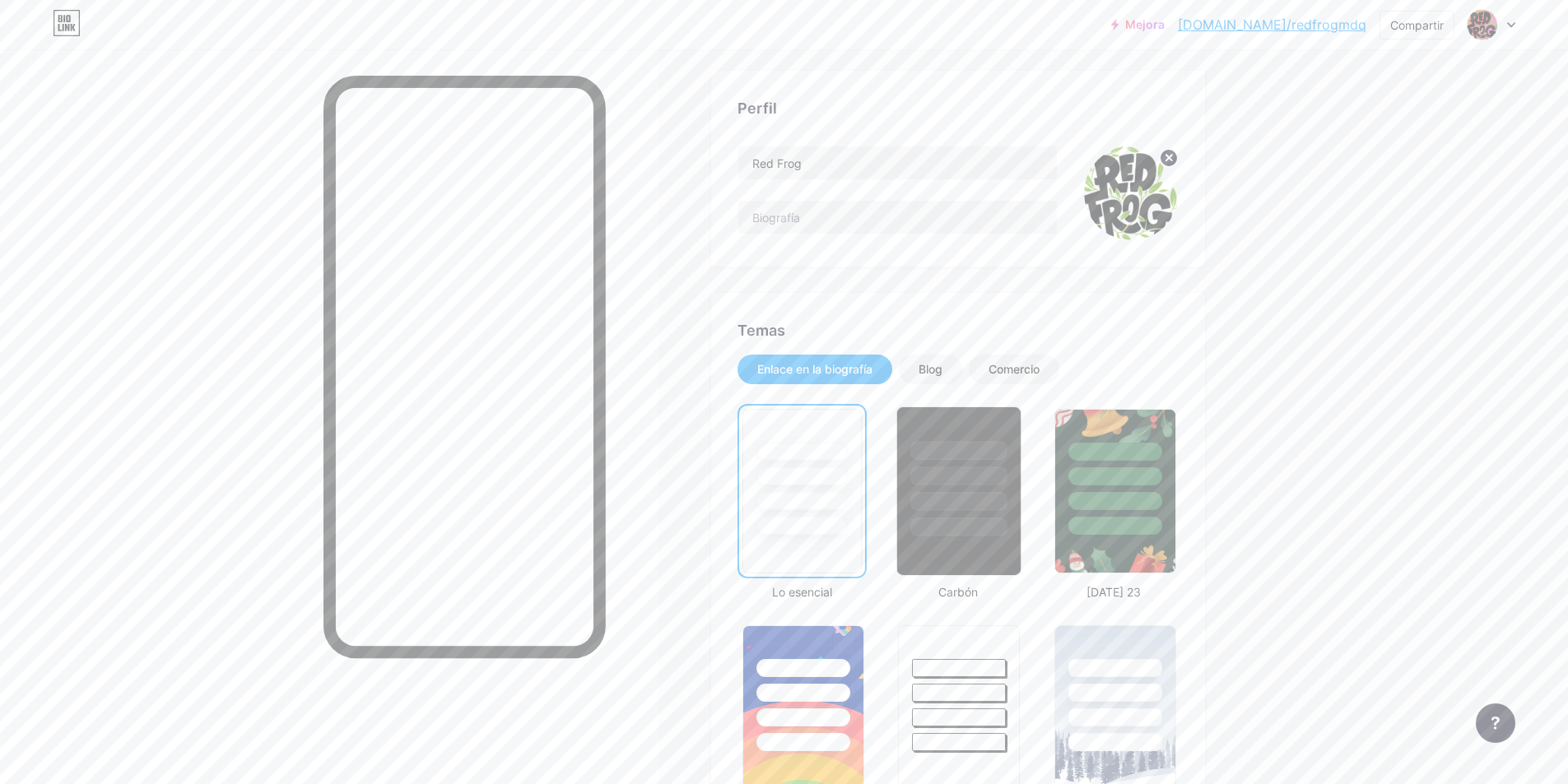
click at [997, 433] on div at bounding box center [958, 472] width 123 height 129
click at [851, 449] on div at bounding box center [803, 450] width 96 height 19
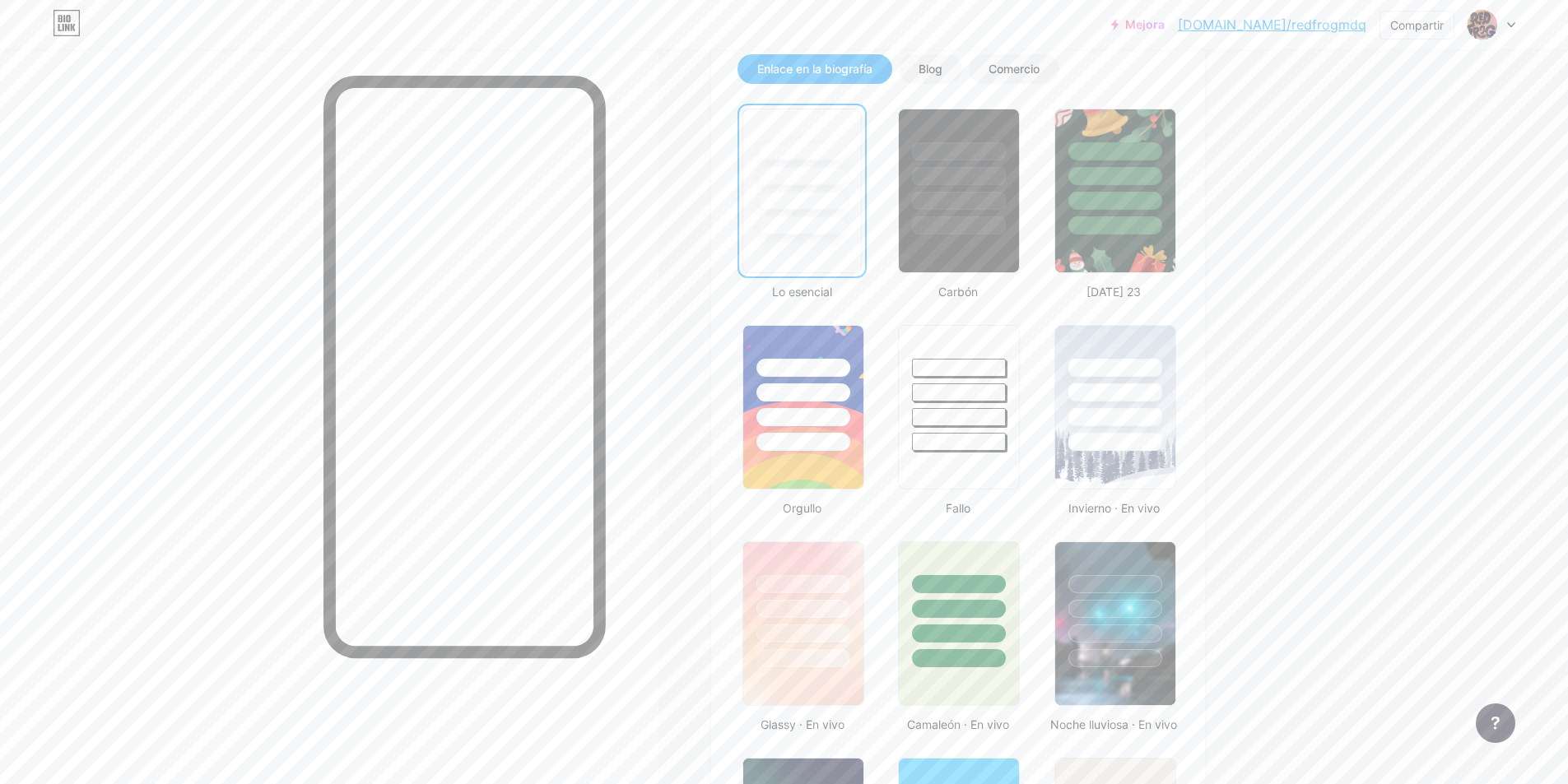
scroll to position [411, 0]
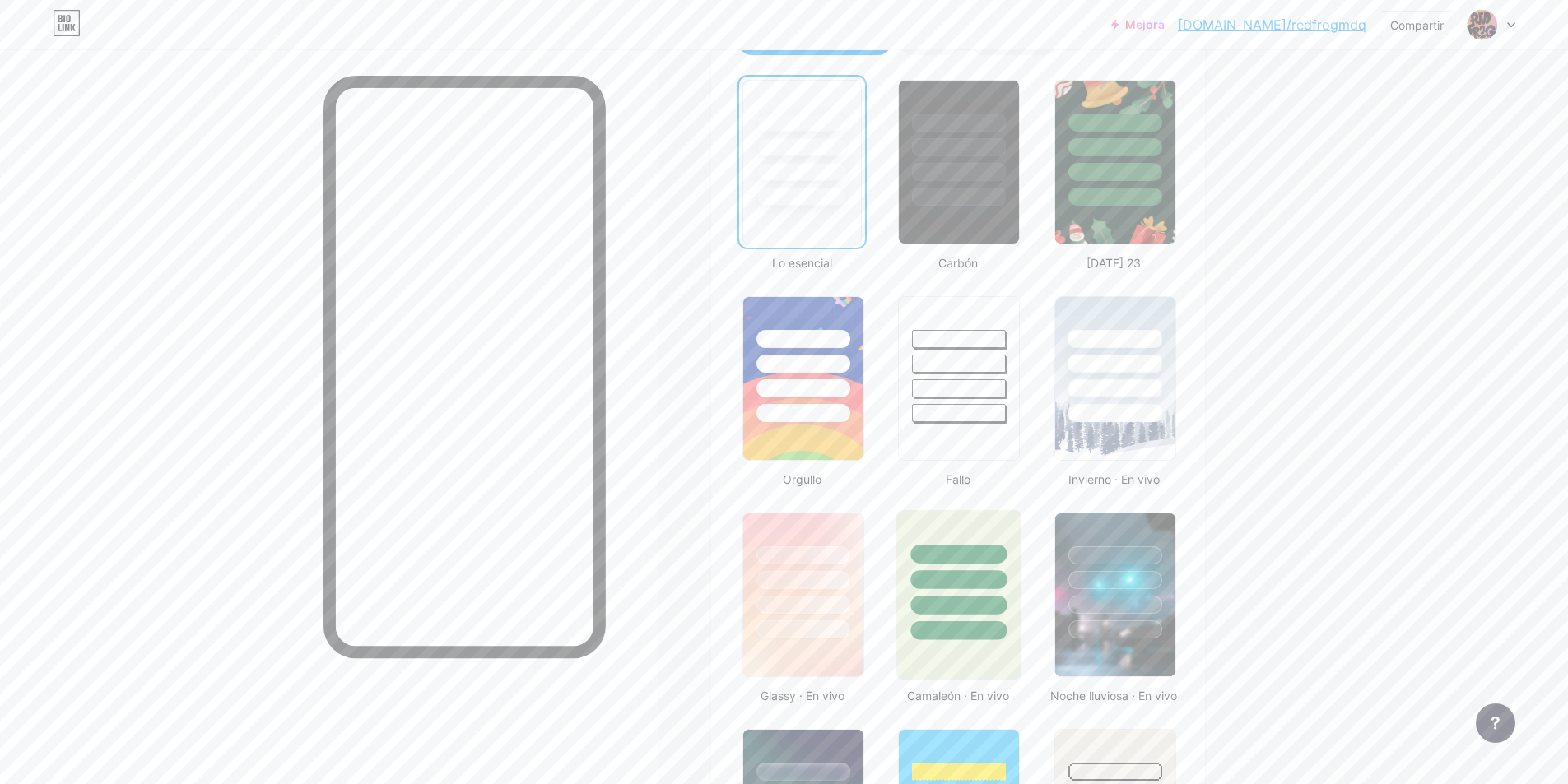
click at [1000, 570] on div at bounding box center [959, 579] width 96 height 19
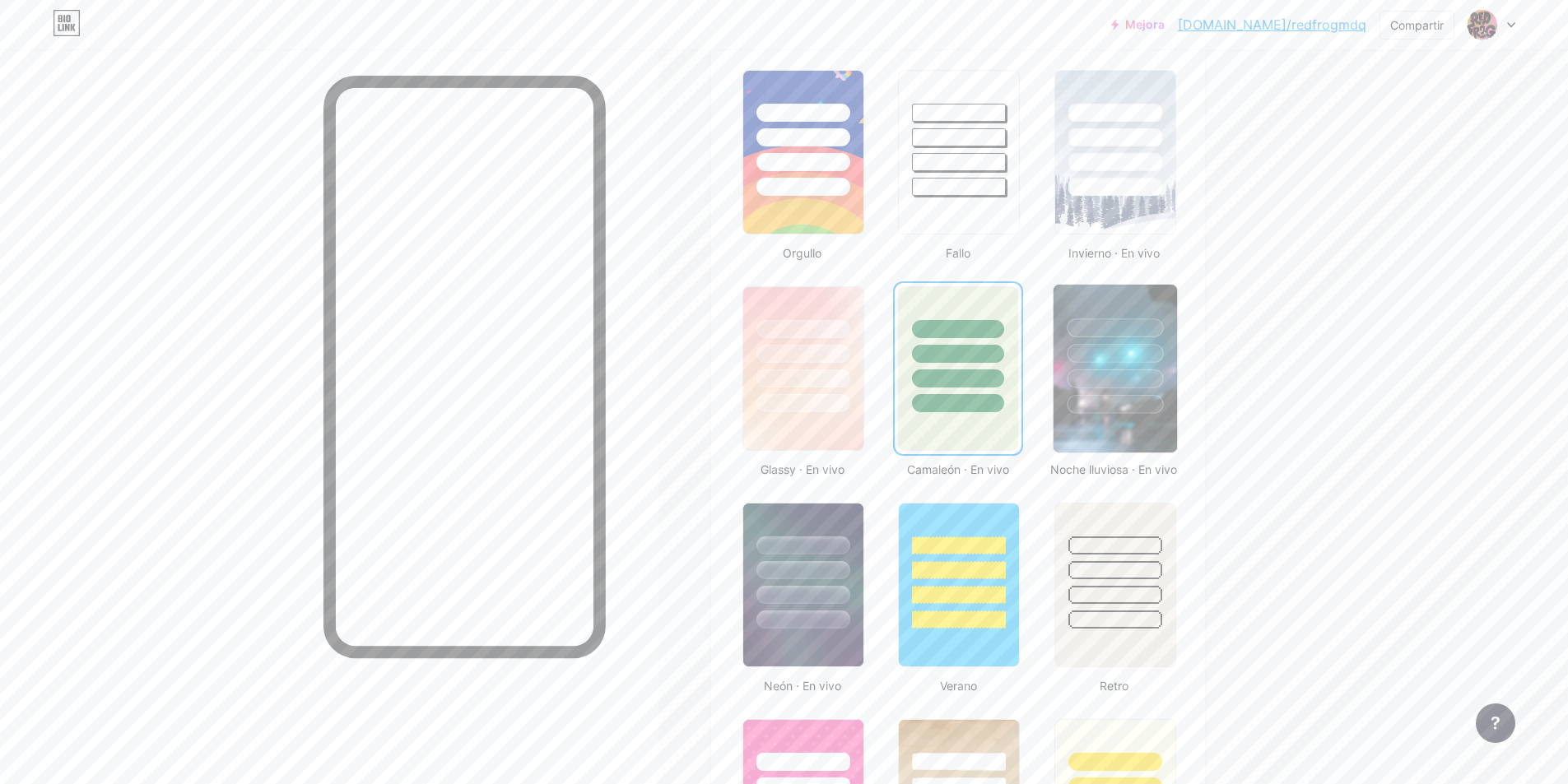
scroll to position [658, 0]
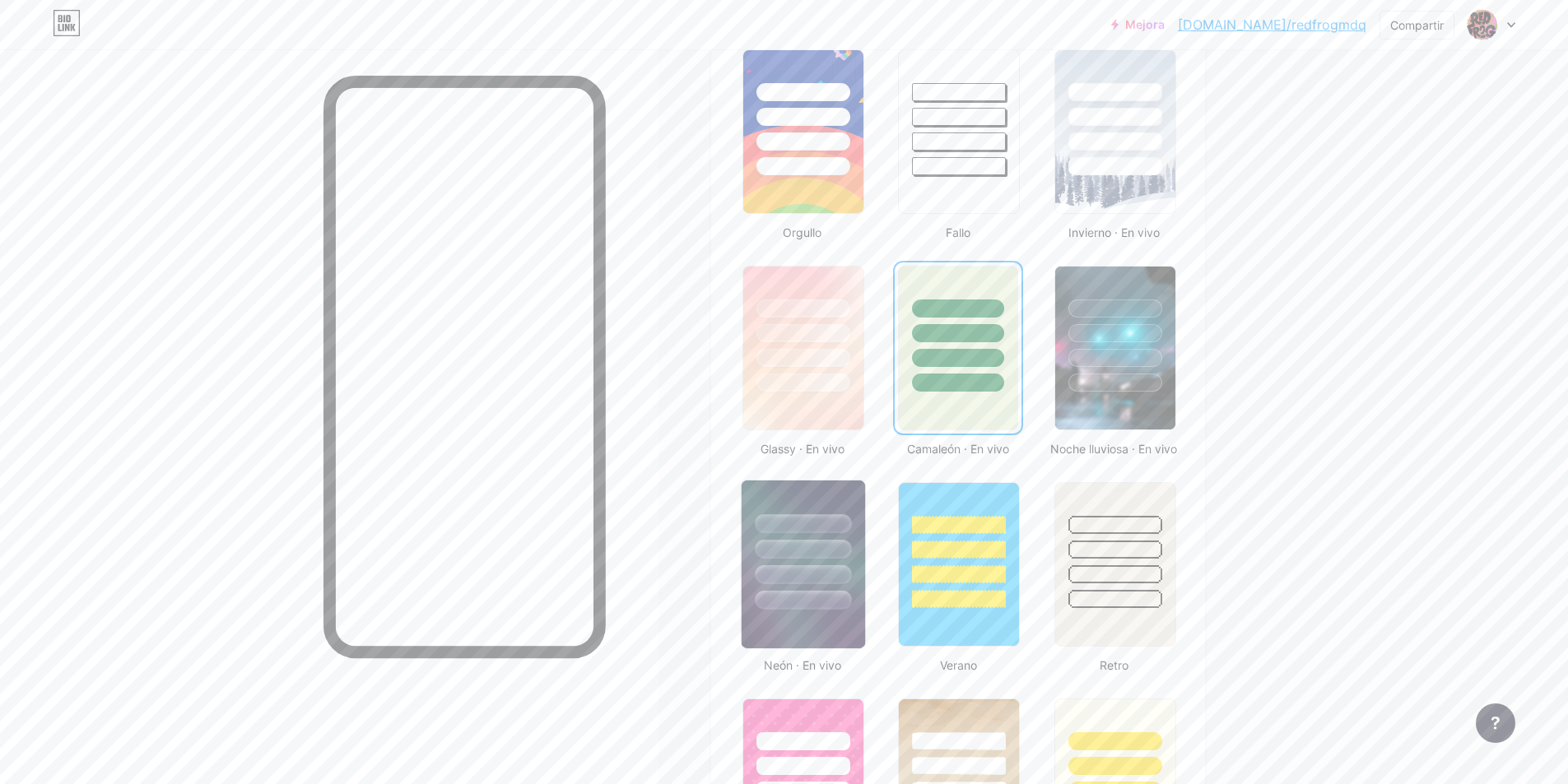
click at [796, 603] on div at bounding box center [803, 599] width 96 height 19
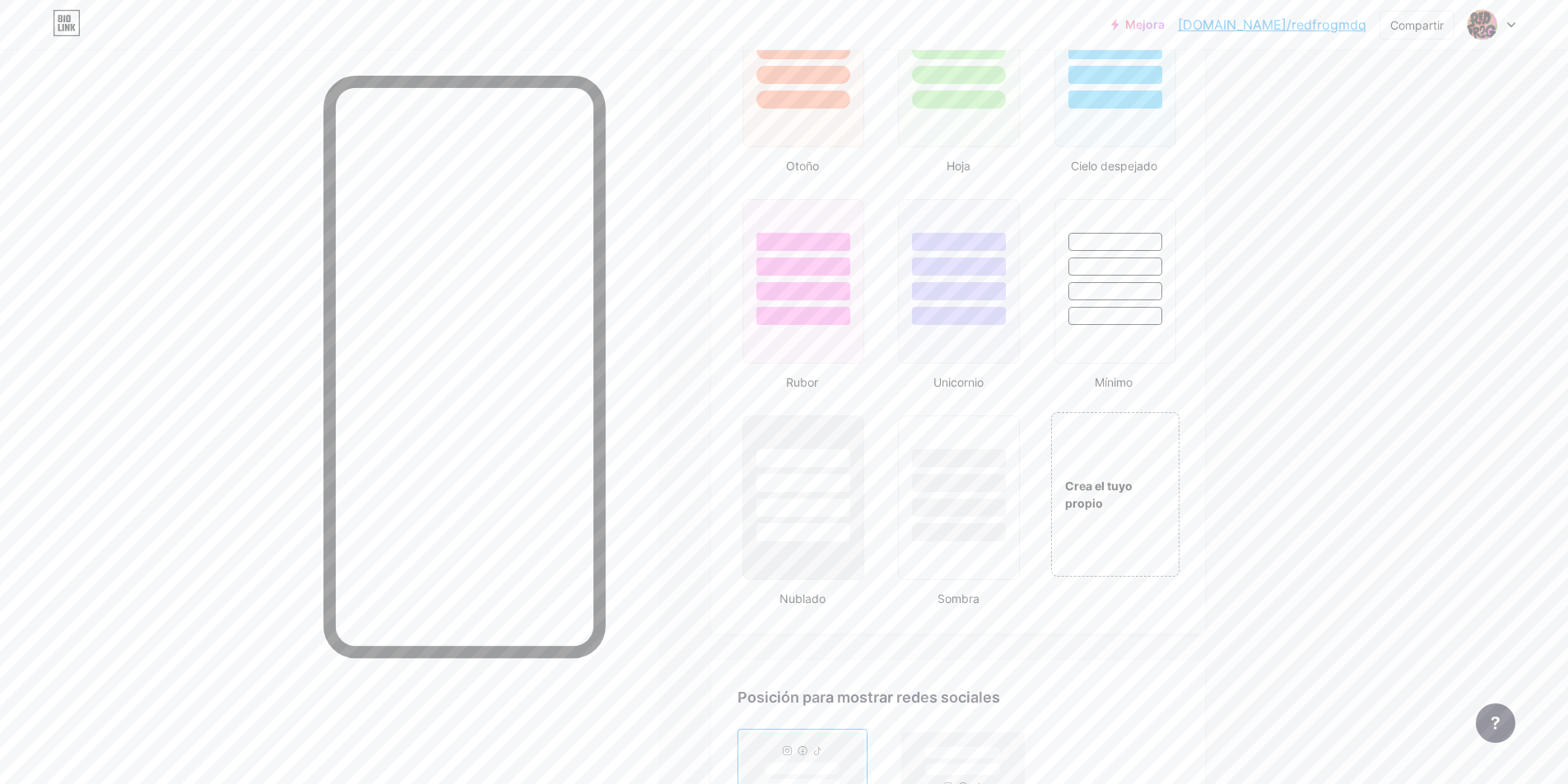
scroll to position [1646, 0]
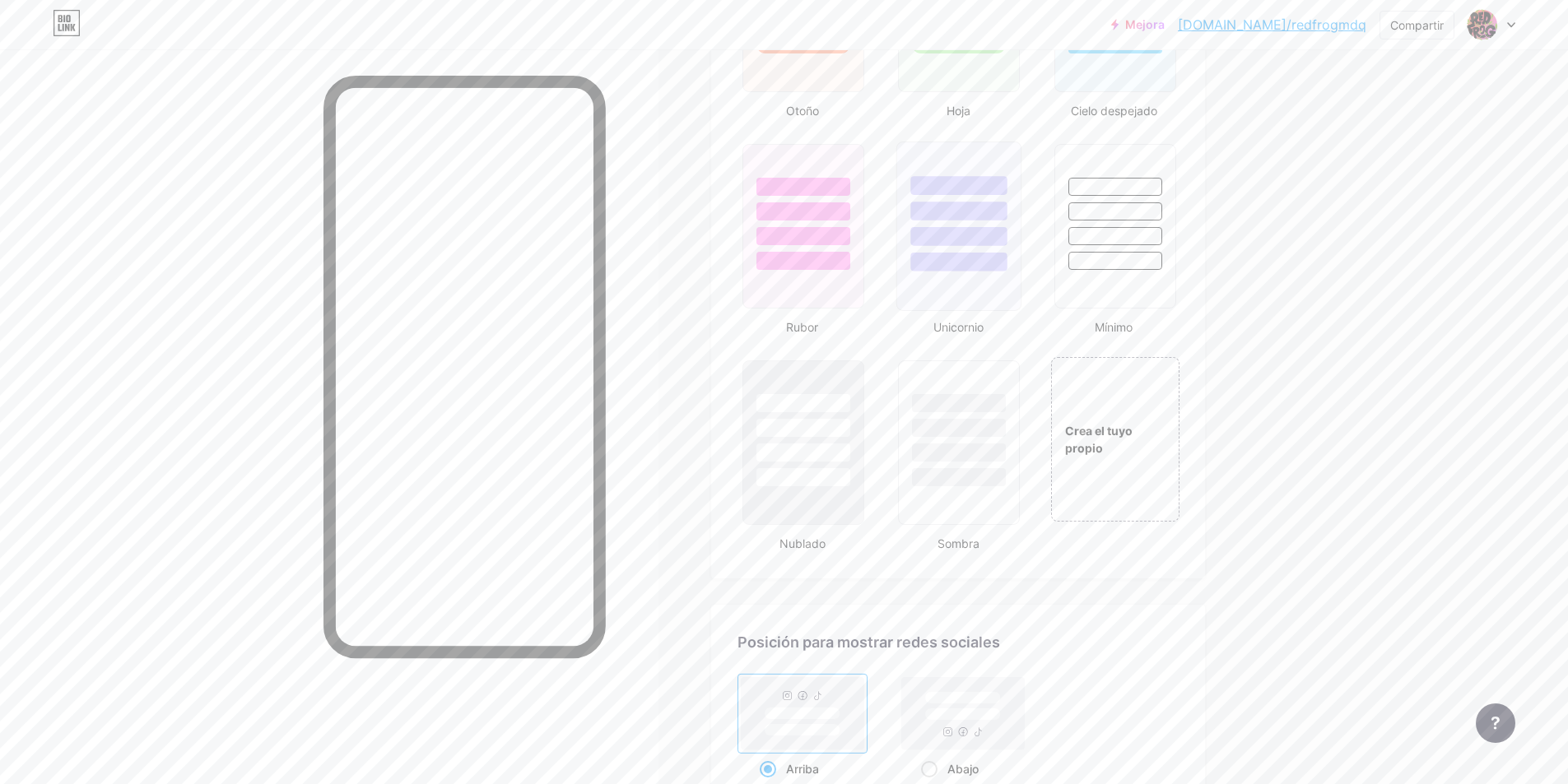
click at [942, 234] on div at bounding box center [959, 236] width 96 height 19
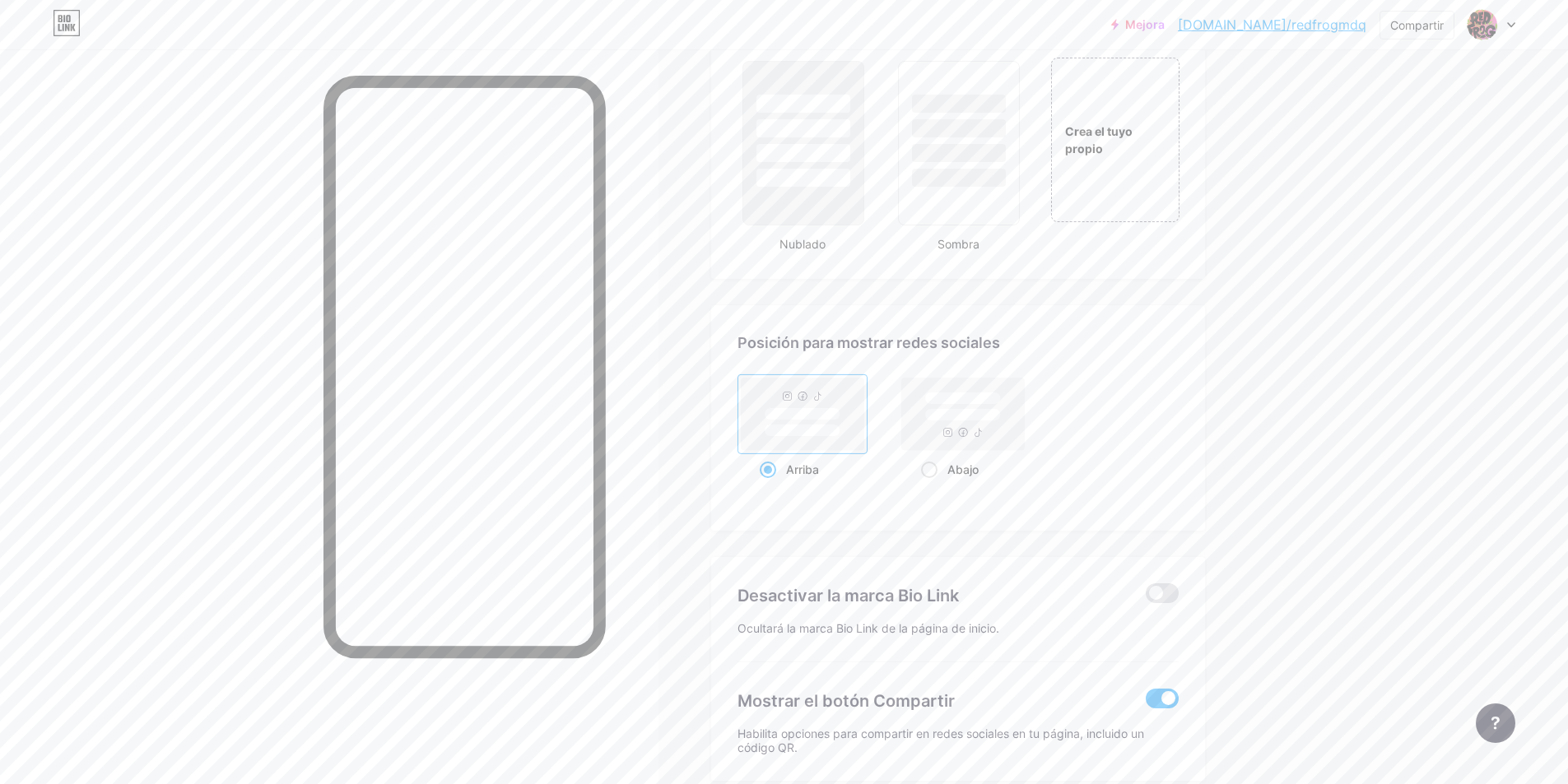
scroll to position [1974, 0]
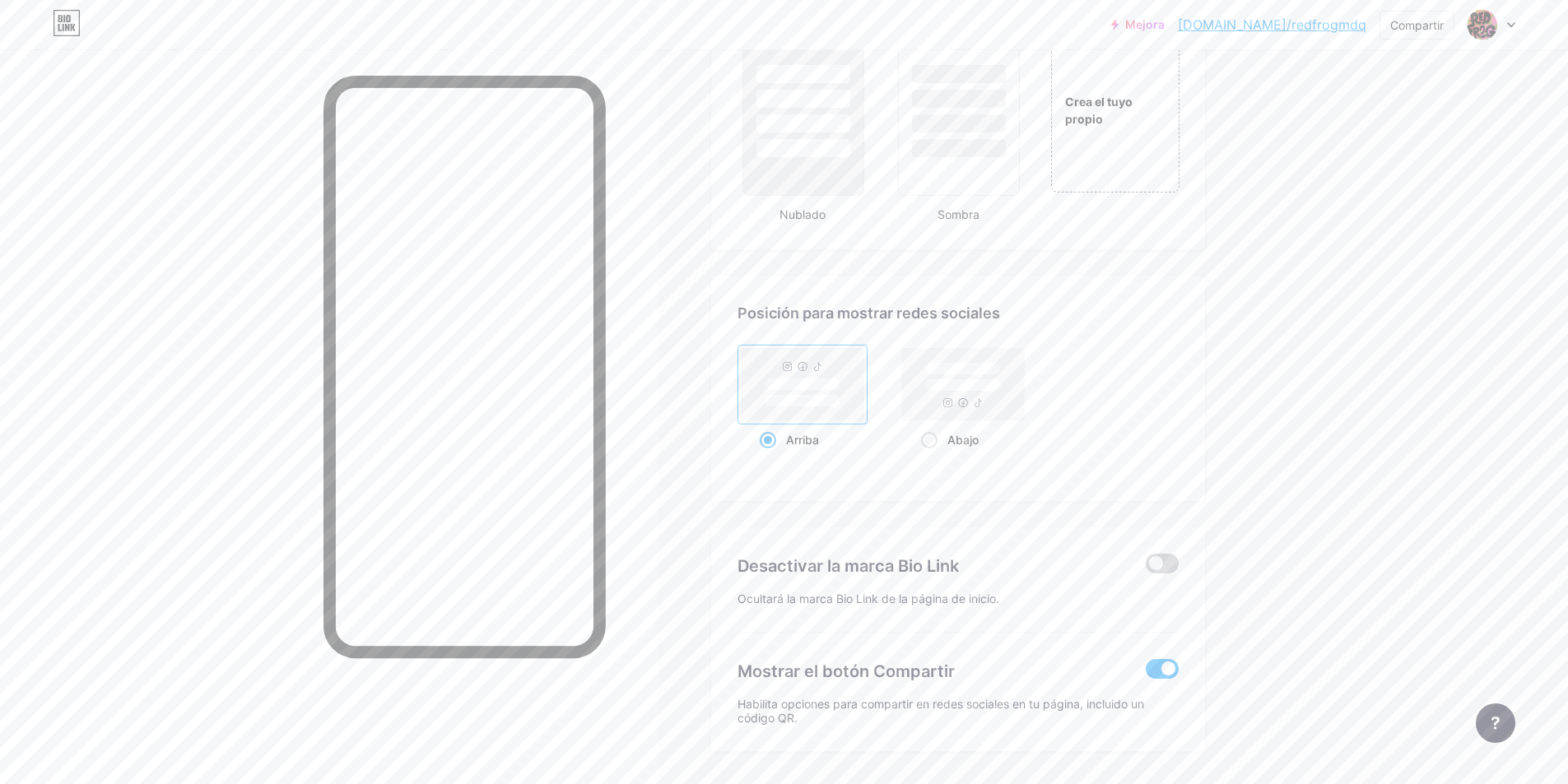
click at [1167, 563] on span at bounding box center [1162, 564] width 33 height 20
click at [1146, 567] on input "checkbox" at bounding box center [1146, 567] width 0 height 0
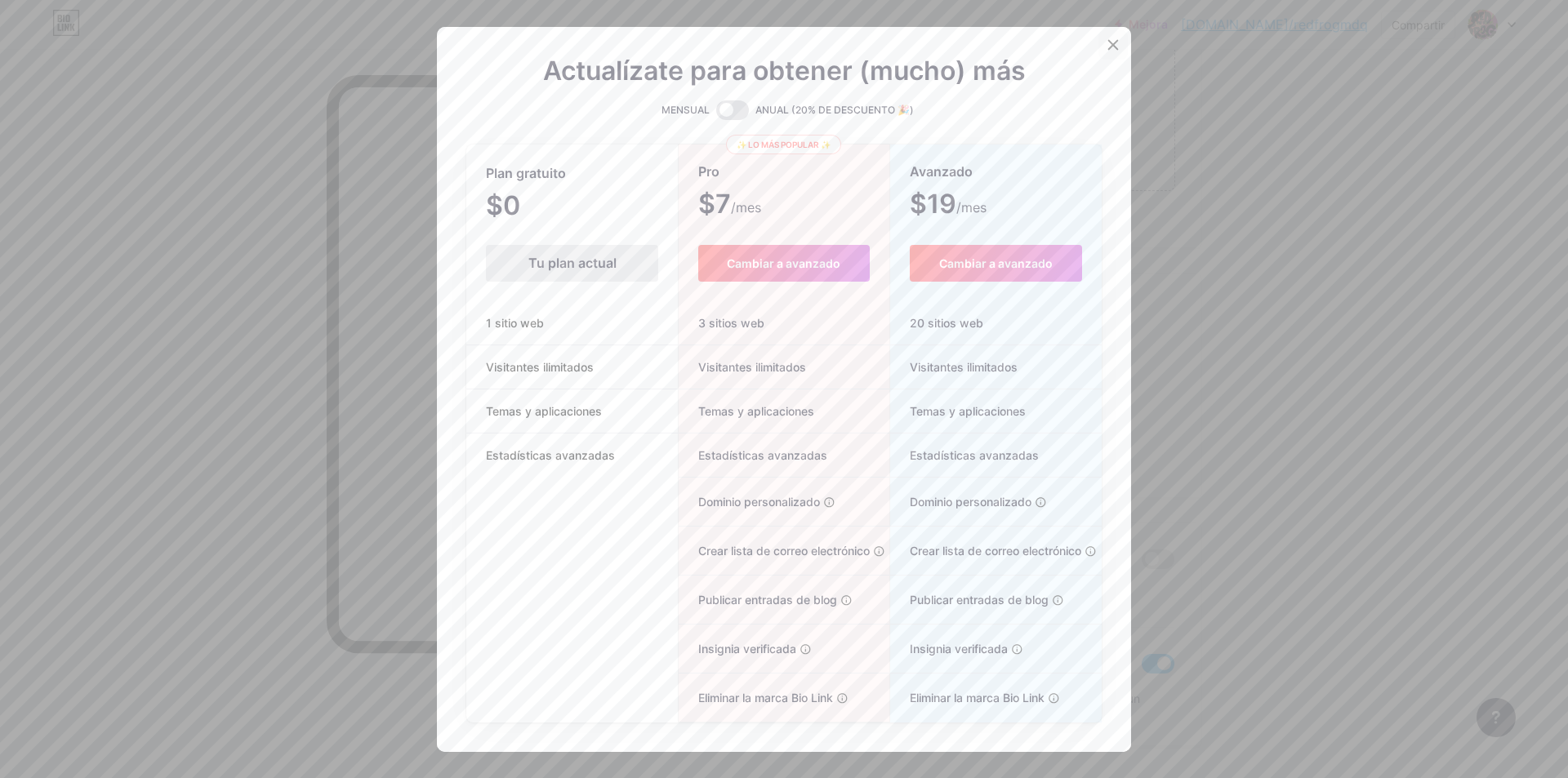
click at [1118, 42] on div at bounding box center [1112, 44] width 29 height 29
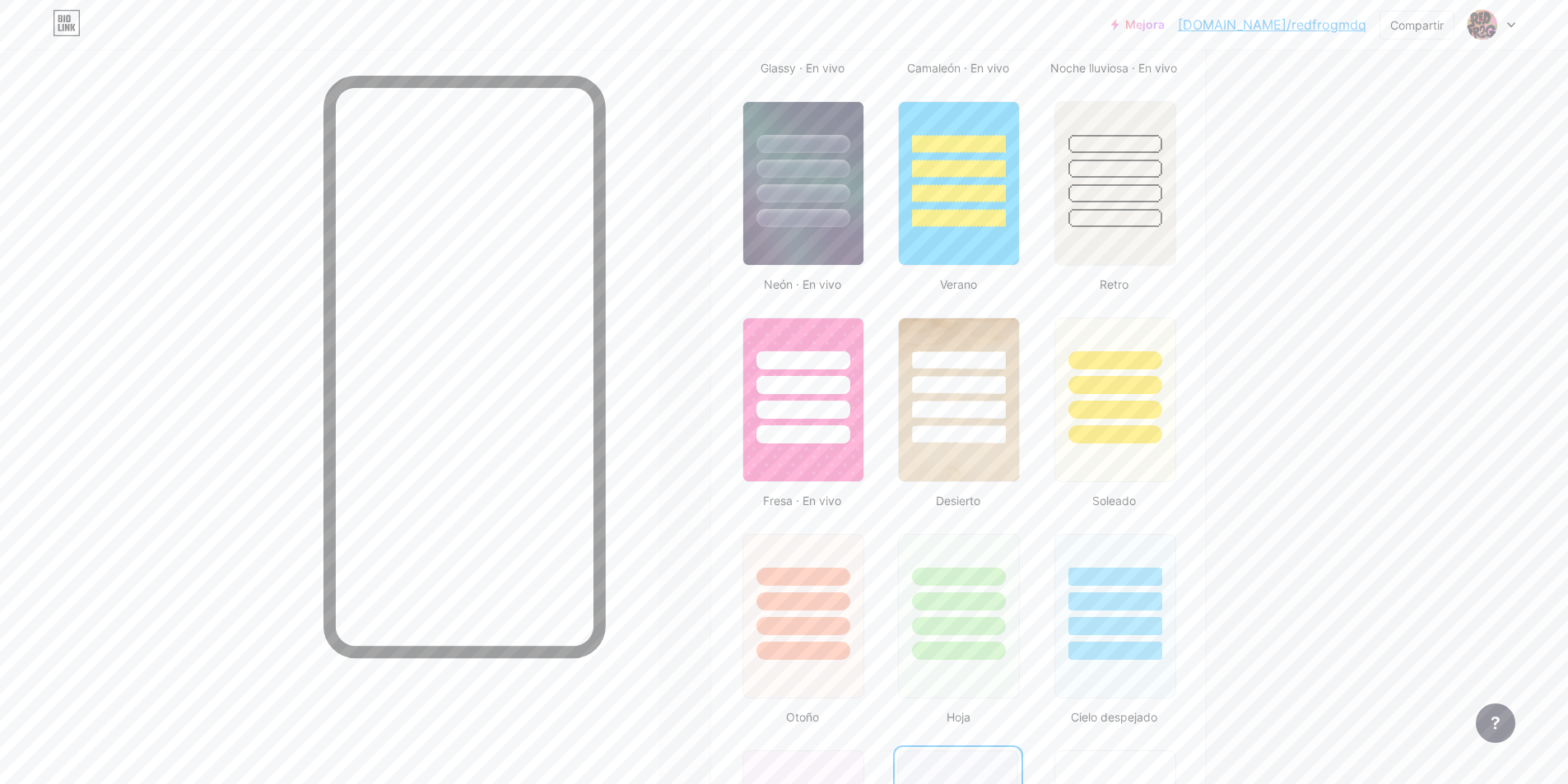
scroll to position [1037, 0]
click at [1268, 233] on div "Perfil Red Frog Temas Enlace en la biografía Blog Comercio Lo esencial Carbón […" at bounding box center [998, 402] width 573 height 2573
